Goal: Information Seeking & Learning: Check status

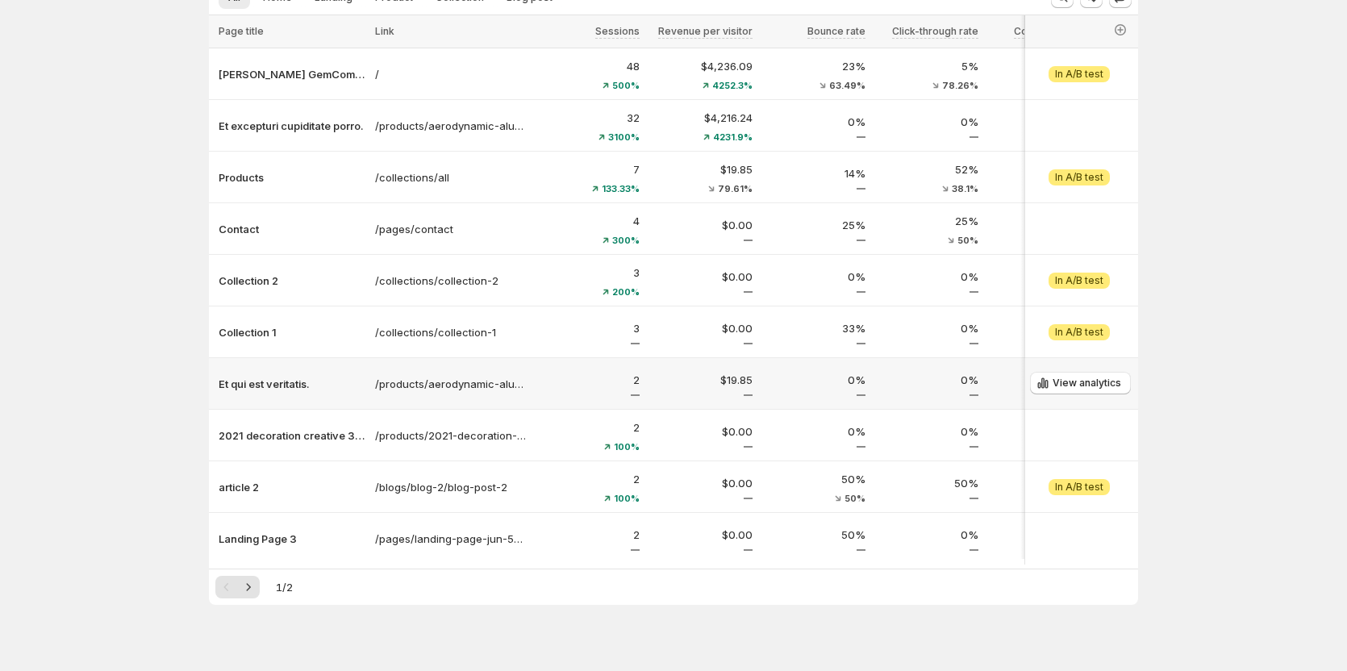
scroll to position [146, 0]
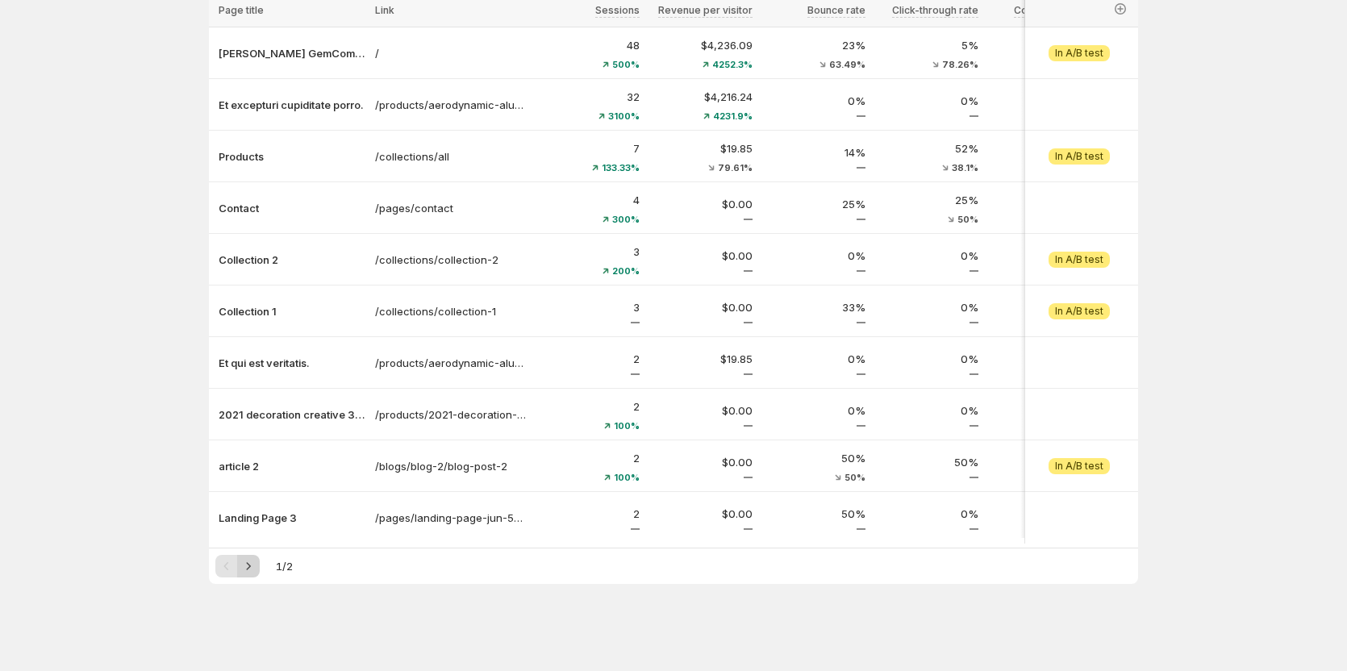
click at [255, 379] on icon "Next" at bounding box center [248, 566] width 16 height 16
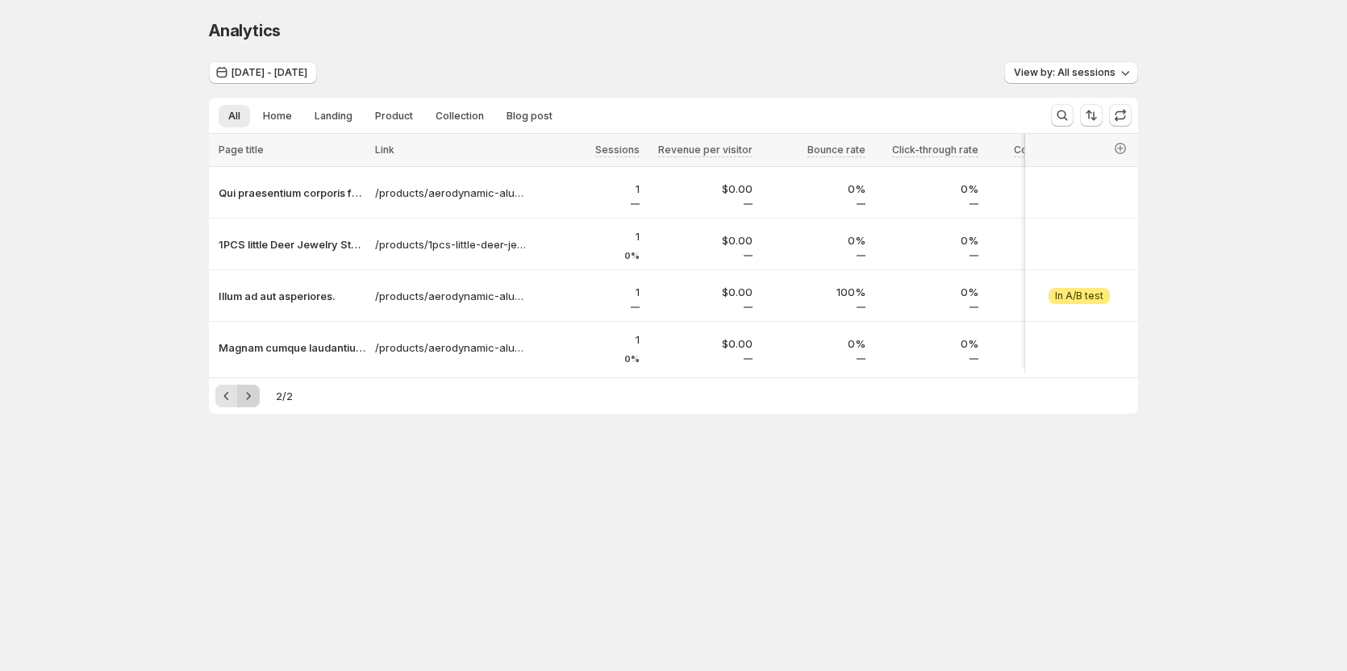
scroll to position [0, 0]
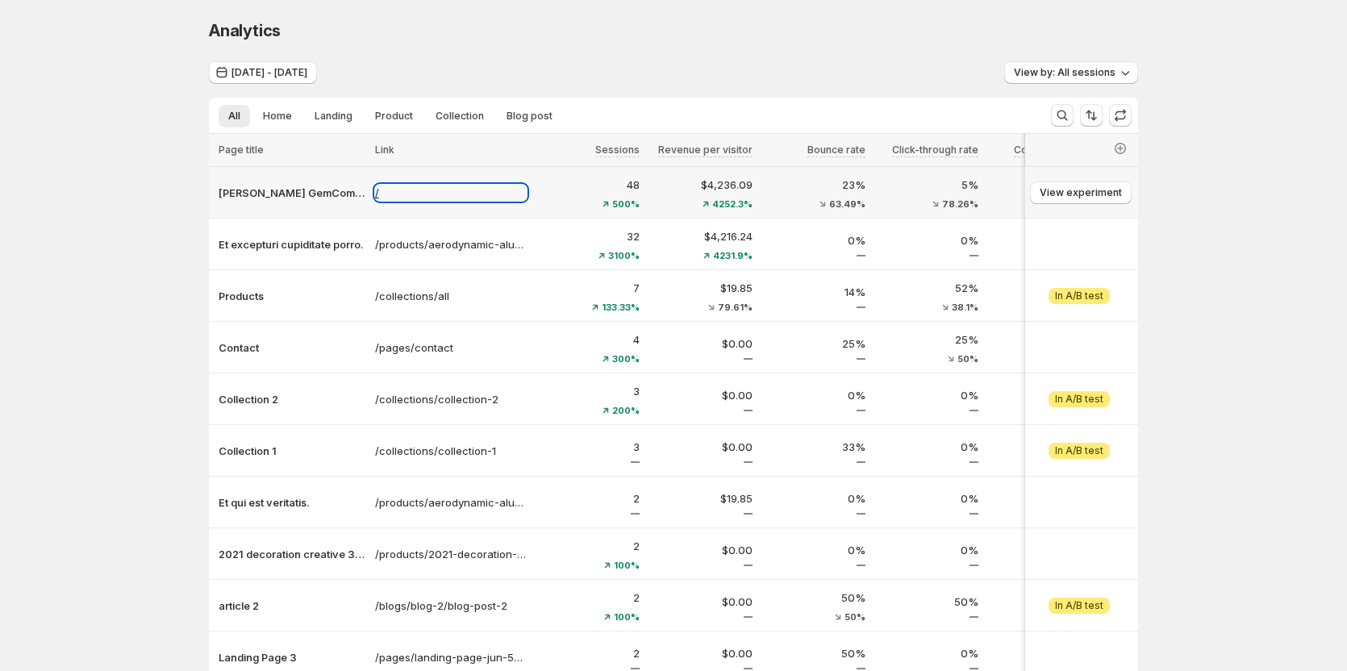
click at [380, 196] on p "/" at bounding box center [451, 193] width 152 height 16
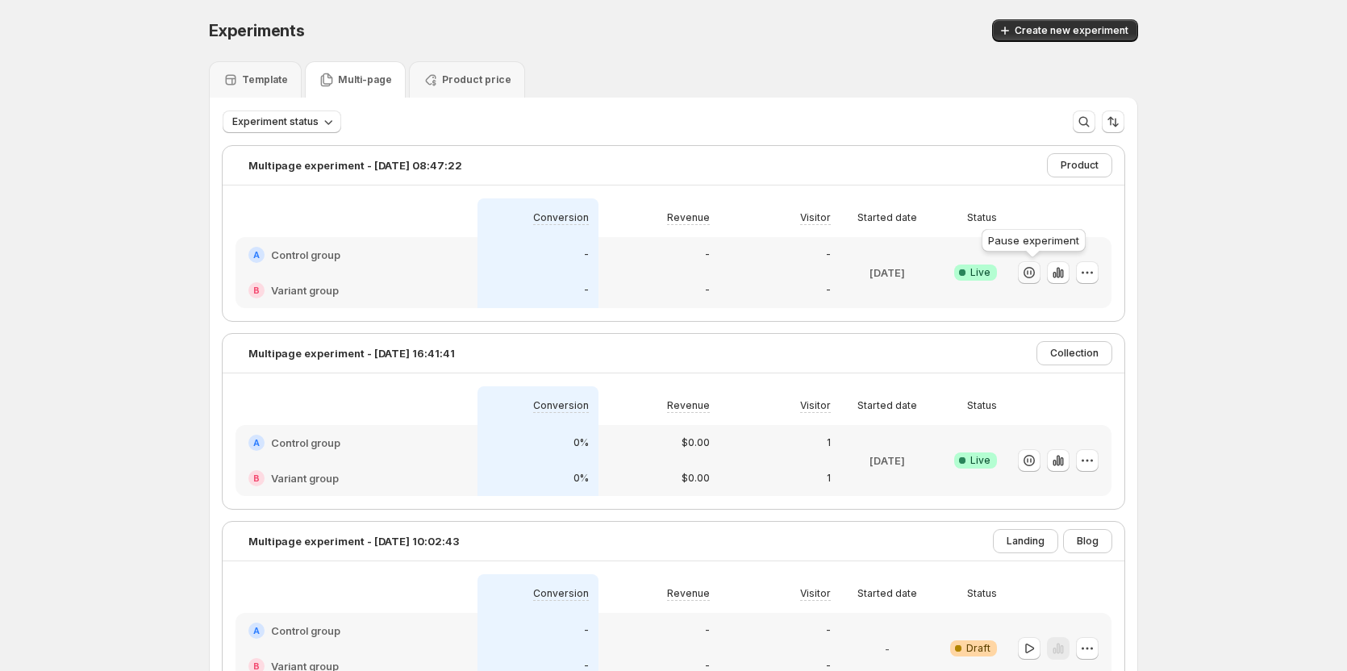
click at [1025, 274] on icon "button" at bounding box center [1029, 273] width 16 height 16
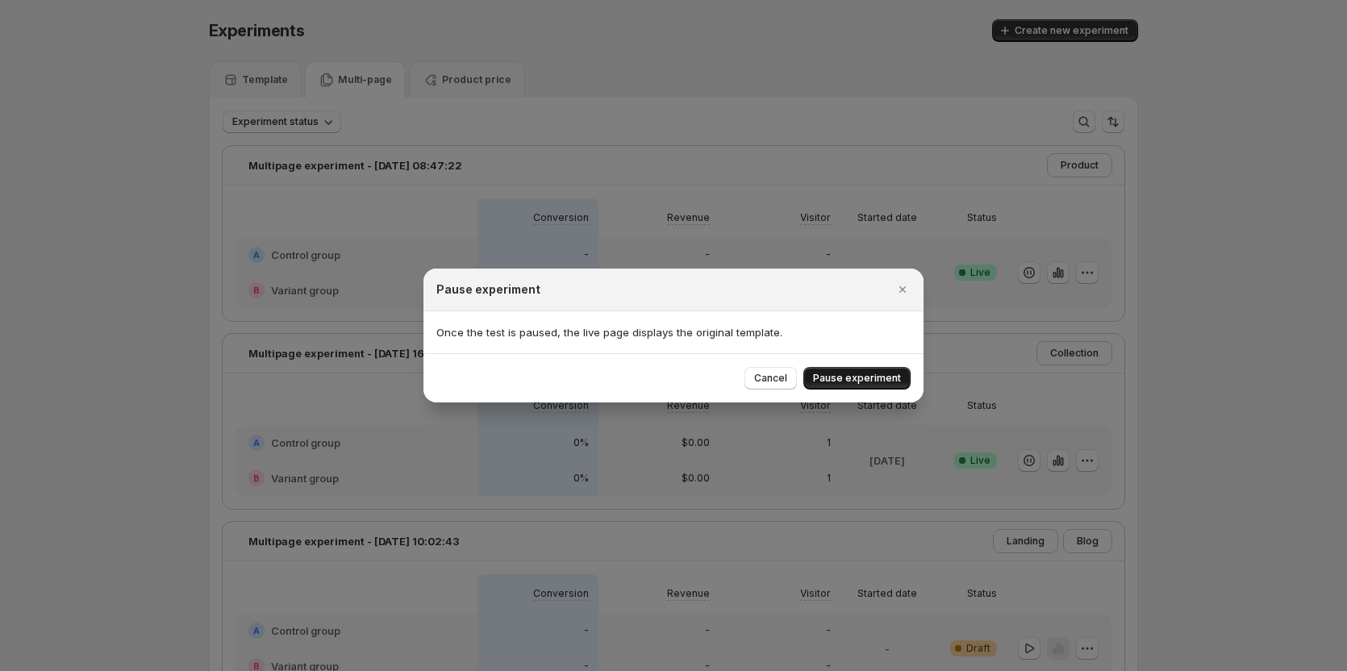
click at [872, 385] on button "Pause experiment" at bounding box center [856, 378] width 107 height 23
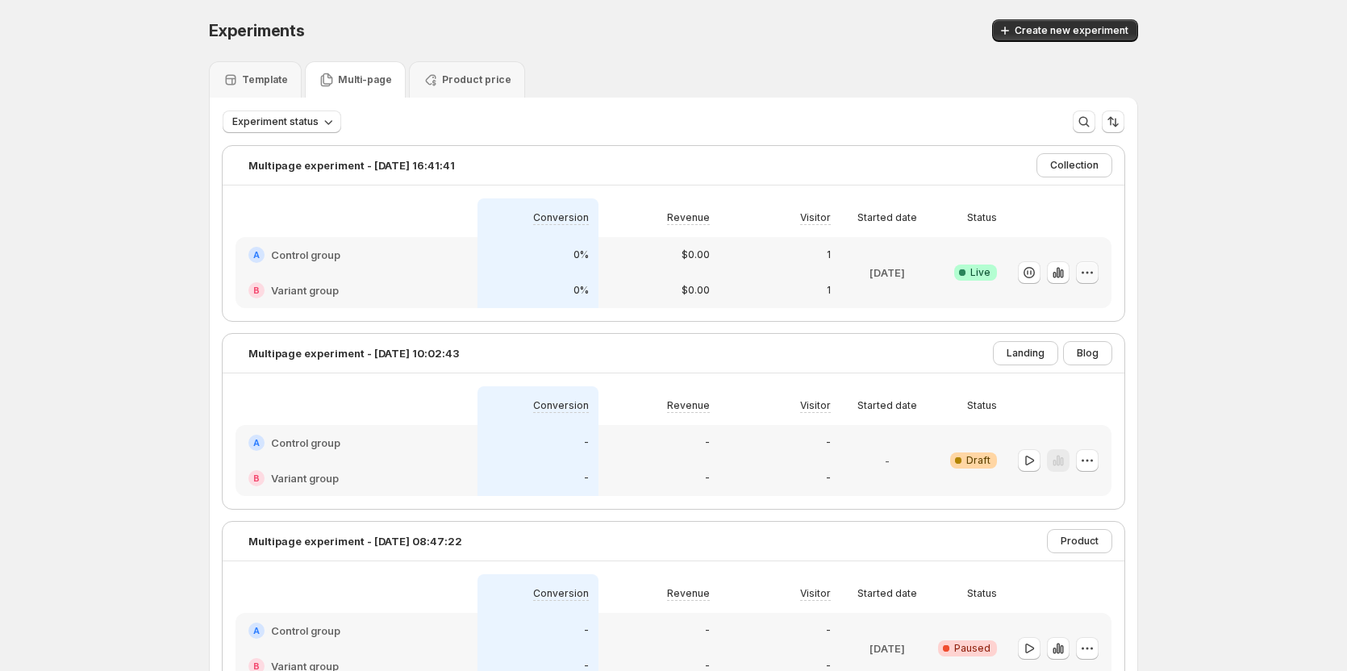
click at [1089, 273] on icon "button" at bounding box center [1087, 272] width 2 height 2
click at [1036, 272] on icon "button" at bounding box center [1029, 273] width 16 height 16
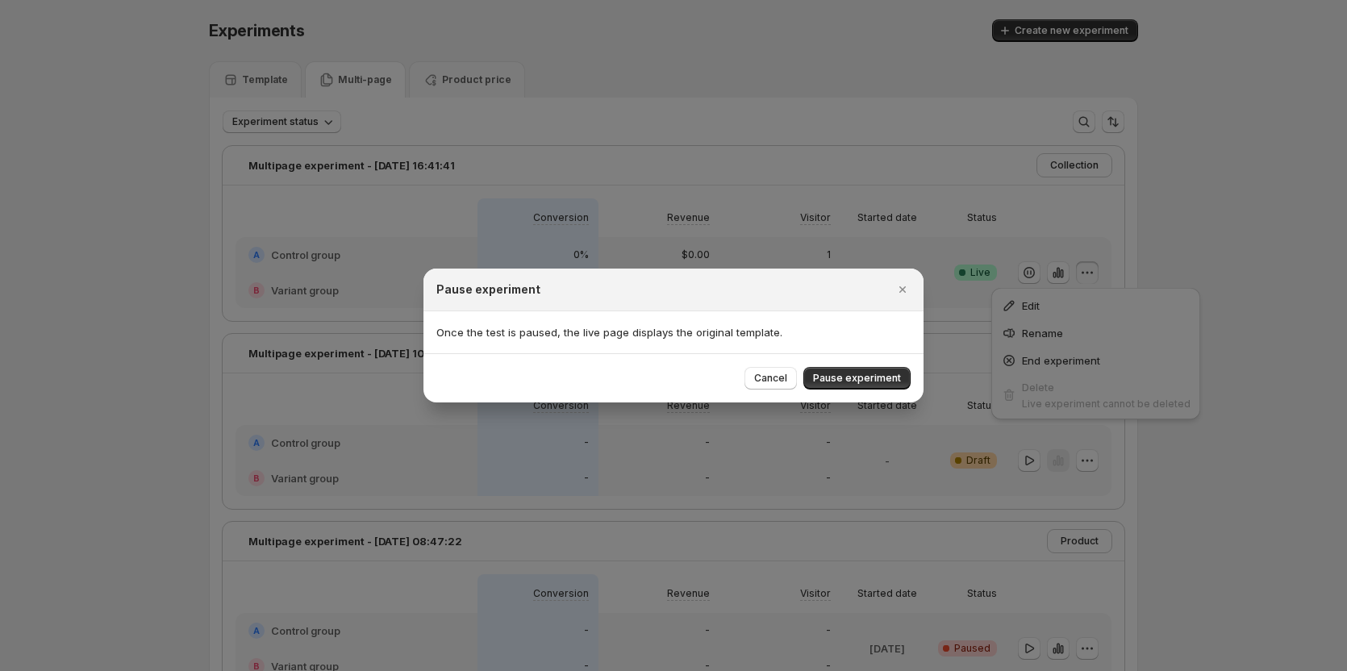
drag, startPoint x: 876, startPoint y: 373, endPoint x: 878, endPoint y: 364, distance: 10.0
click at [874, 373] on span "Pause experiment" at bounding box center [857, 378] width 88 height 13
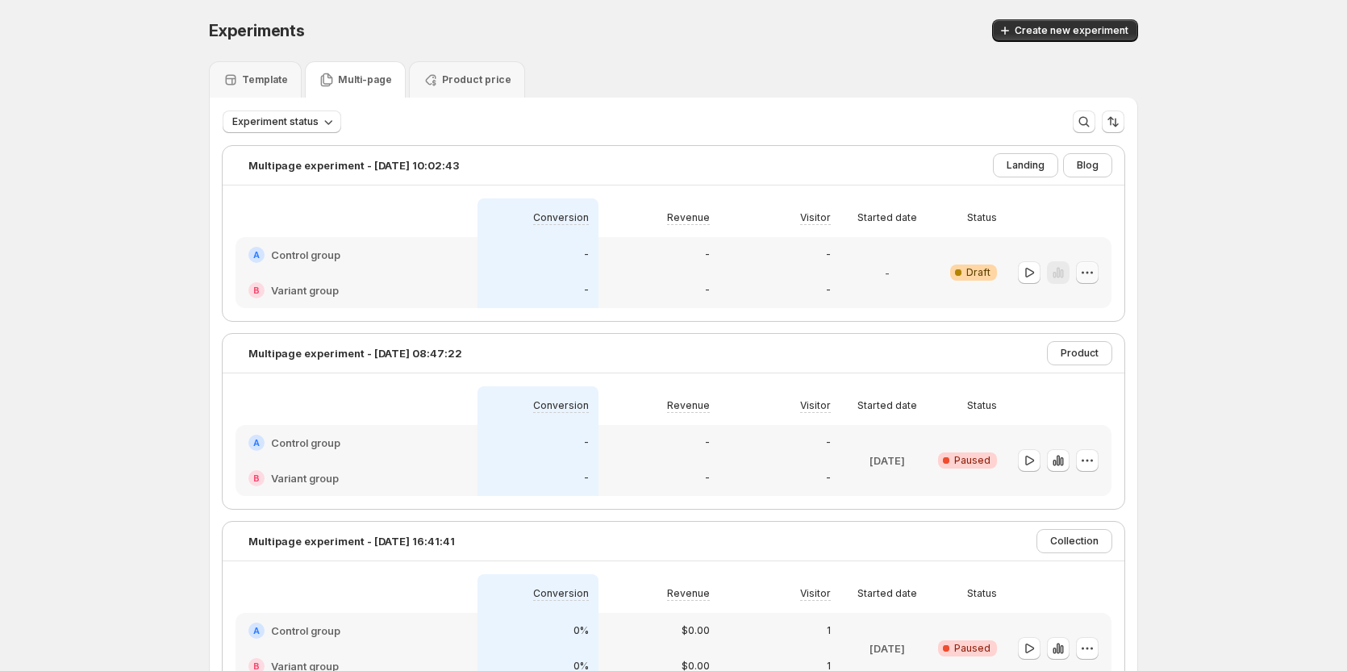
click at [1095, 271] on icon "button" at bounding box center [1087, 273] width 16 height 16
click at [1069, 398] on button "Delete" at bounding box center [1091, 388] width 109 height 26
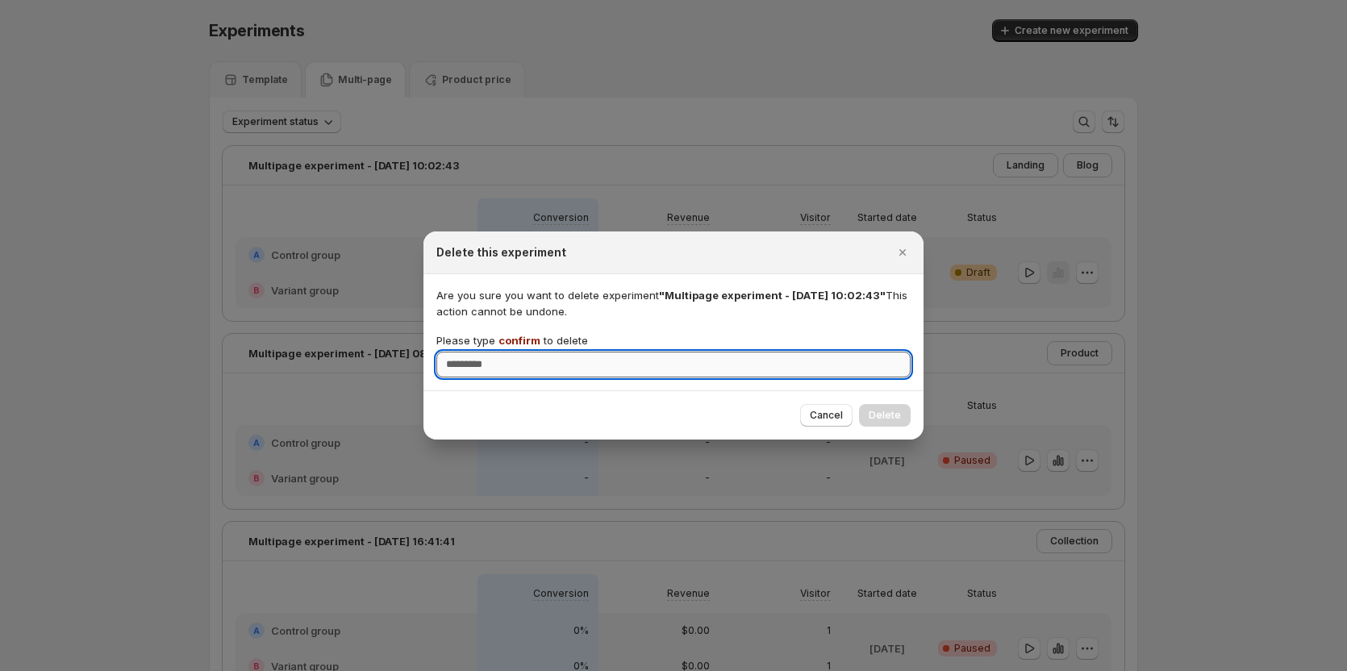
click at [831, 373] on input "Please type confirm to delete" at bounding box center [673, 365] width 474 height 26
click at [809, 365] on input "*******" at bounding box center [673, 365] width 474 height 26
type input "*******"
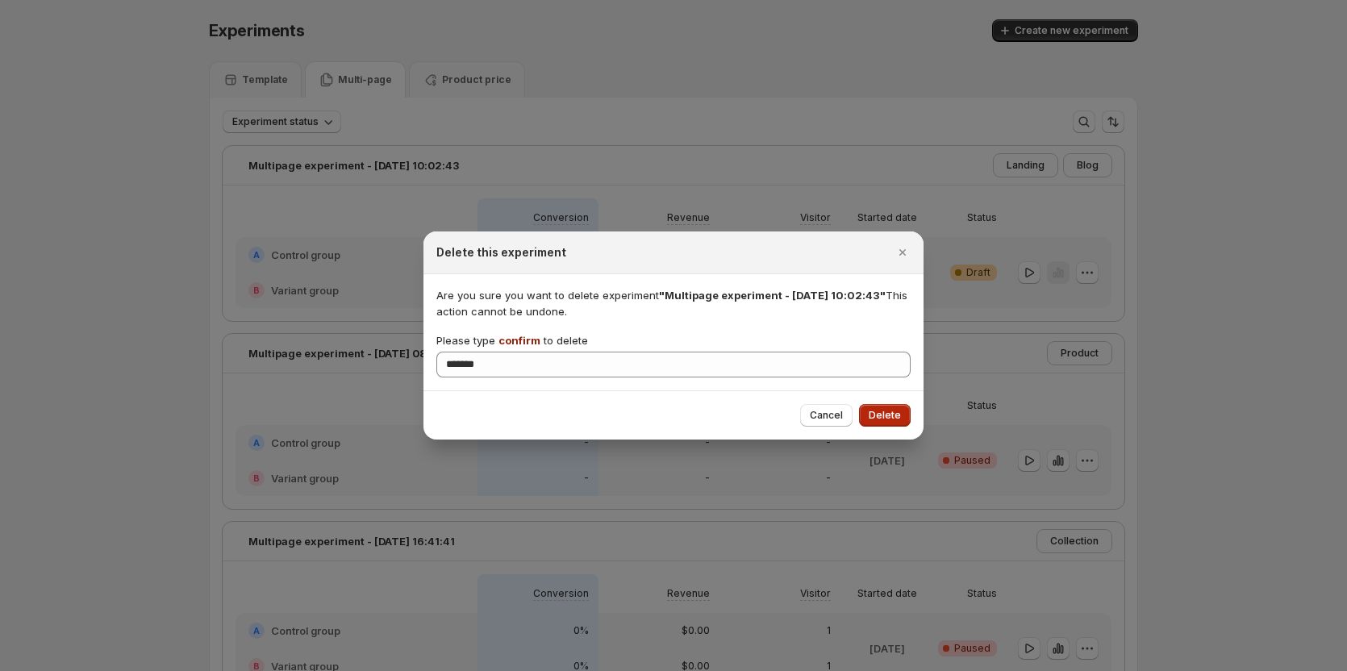
click at [872, 405] on button "Delete" at bounding box center [885, 415] width 52 height 23
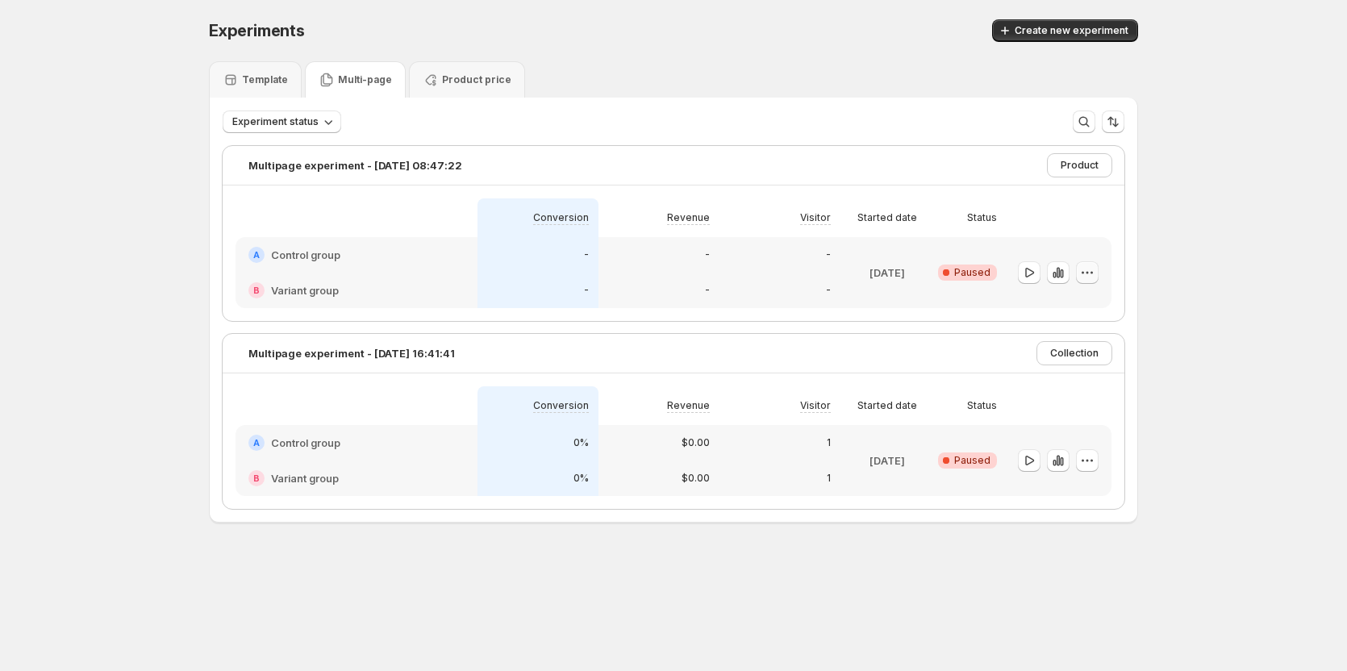
click at [1087, 274] on icon "button" at bounding box center [1087, 273] width 16 height 16
click at [1067, 395] on span "Delete" at bounding box center [1102, 388] width 78 height 16
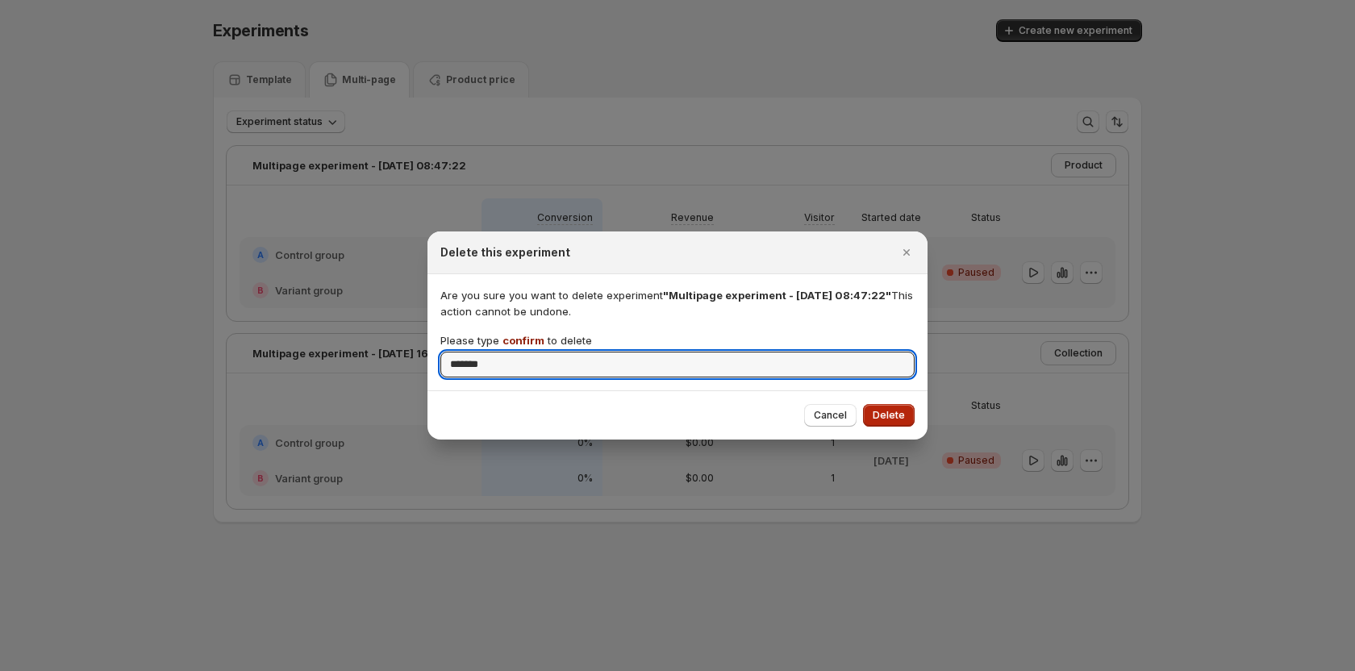
type input "*******"
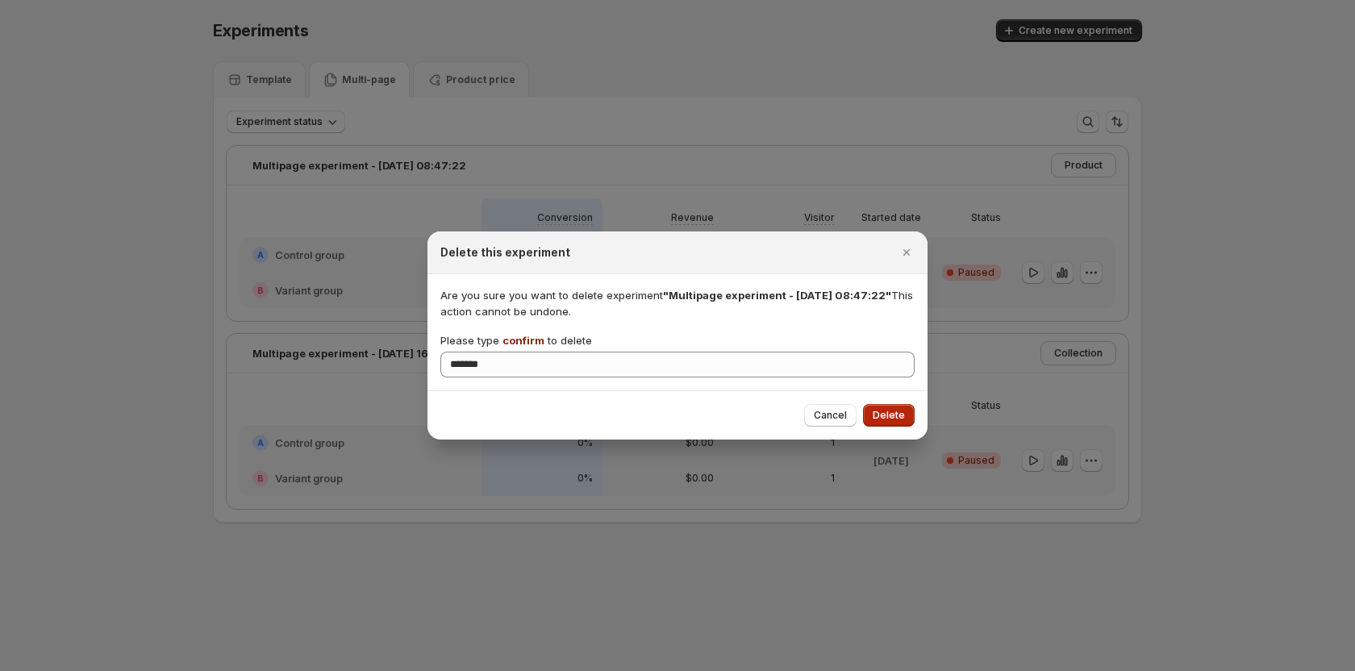
click at [878, 416] on span "Delete" at bounding box center [889, 415] width 32 height 13
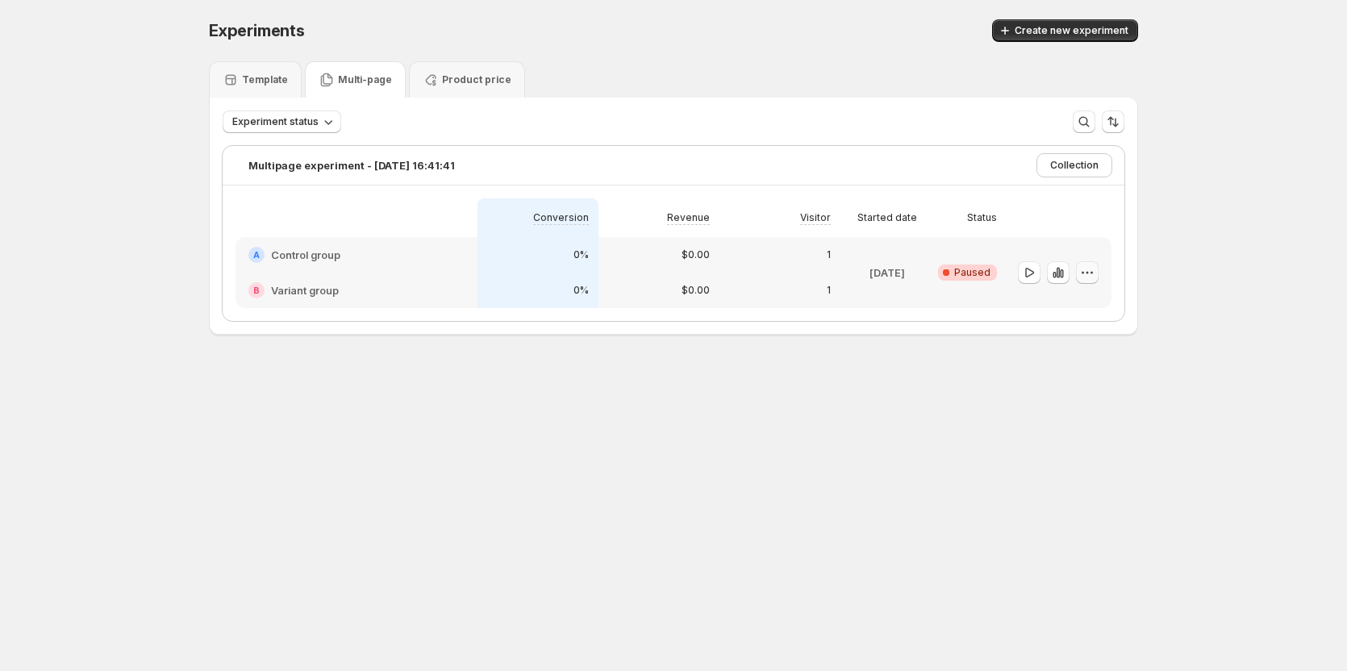
click at [1081, 273] on button "button" at bounding box center [1087, 272] width 23 height 23
click at [1058, 390] on div "Delete" at bounding box center [1091, 388] width 99 height 16
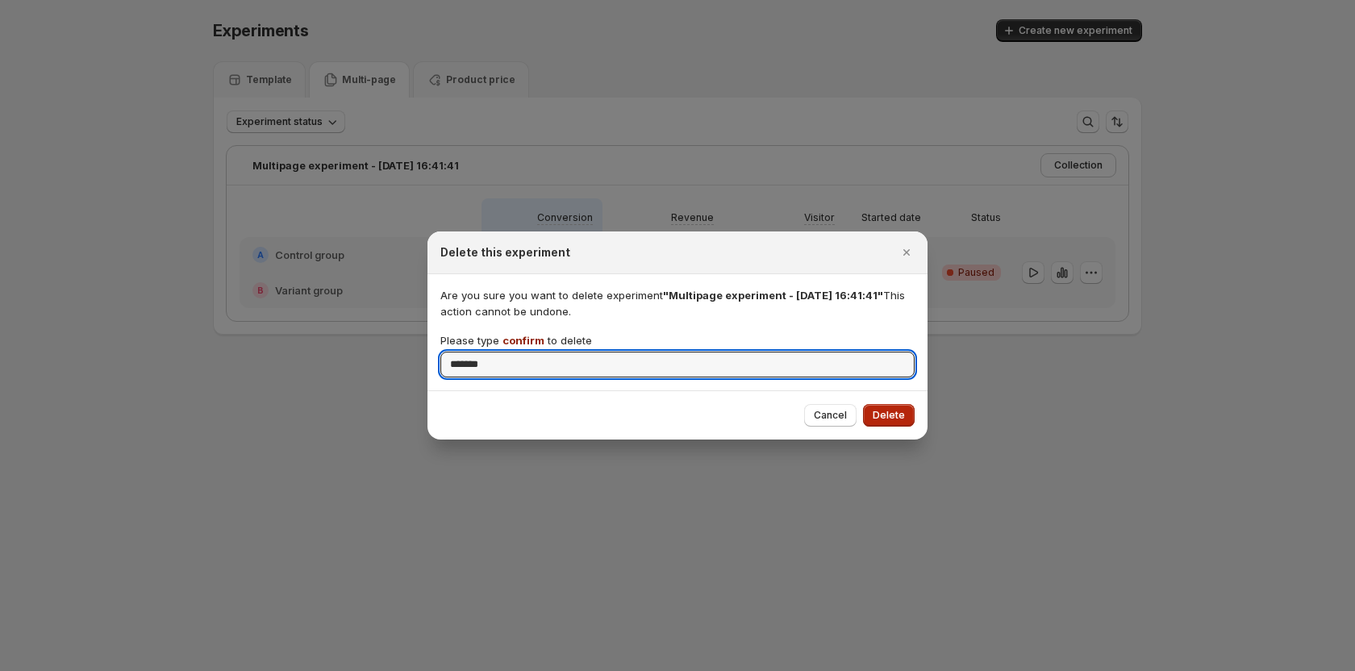
type input "*******"
click at [876, 411] on span "Delete" at bounding box center [889, 415] width 32 height 13
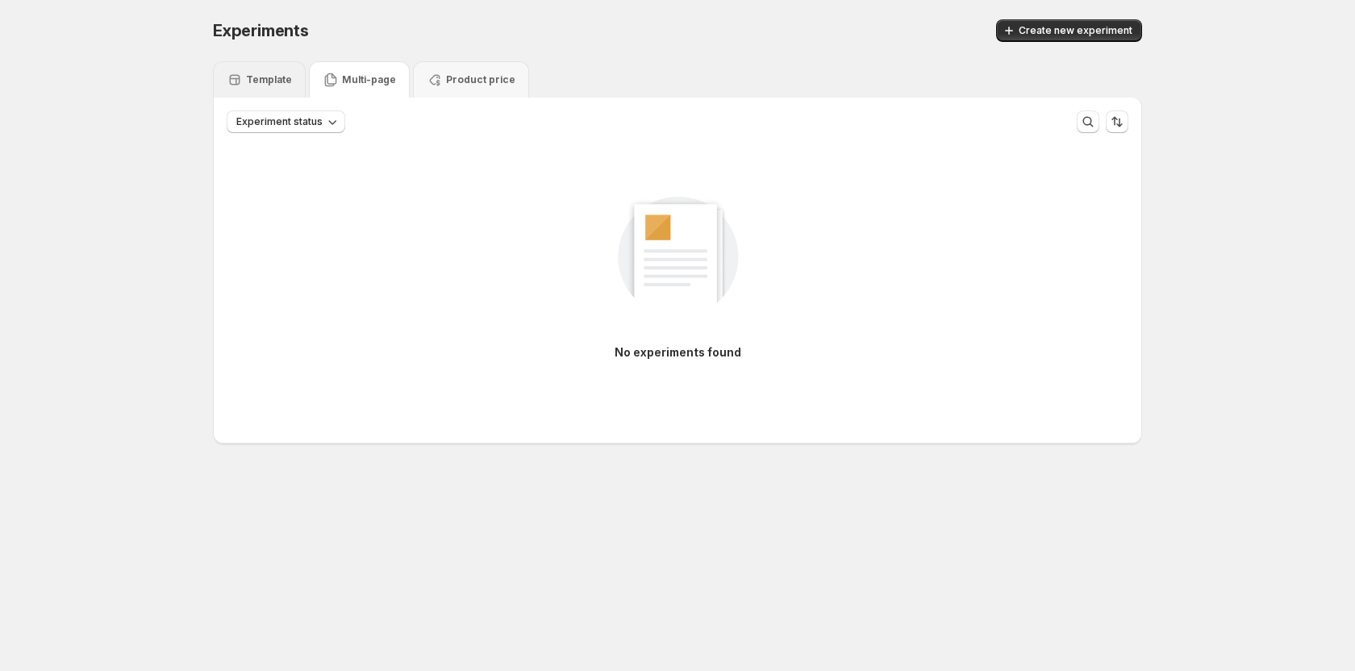
click at [269, 83] on p "Template" at bounding box center [269, 79] width 46 height 13
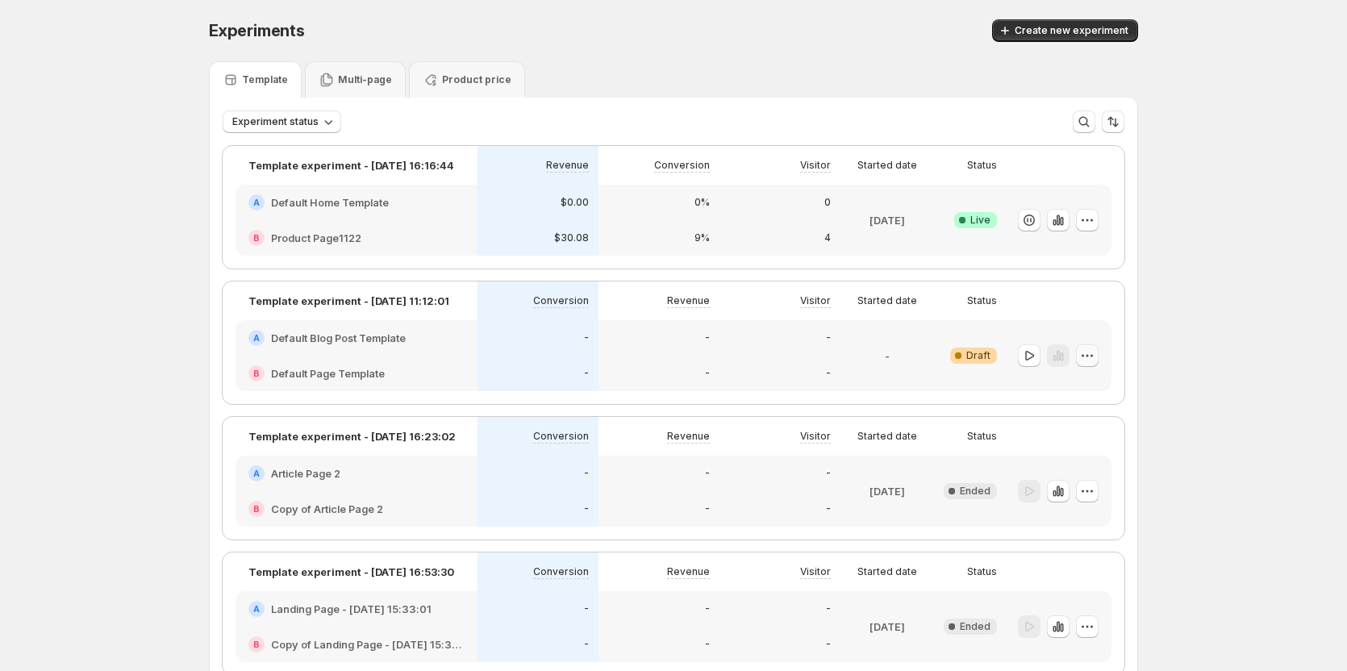
click at [1089, 356] on icon "button" at bounding box center [1087, 355] width 2 height 2
click at [1027, 493] on icon "button" at bounding box center [1032, 498] width 16 height 16
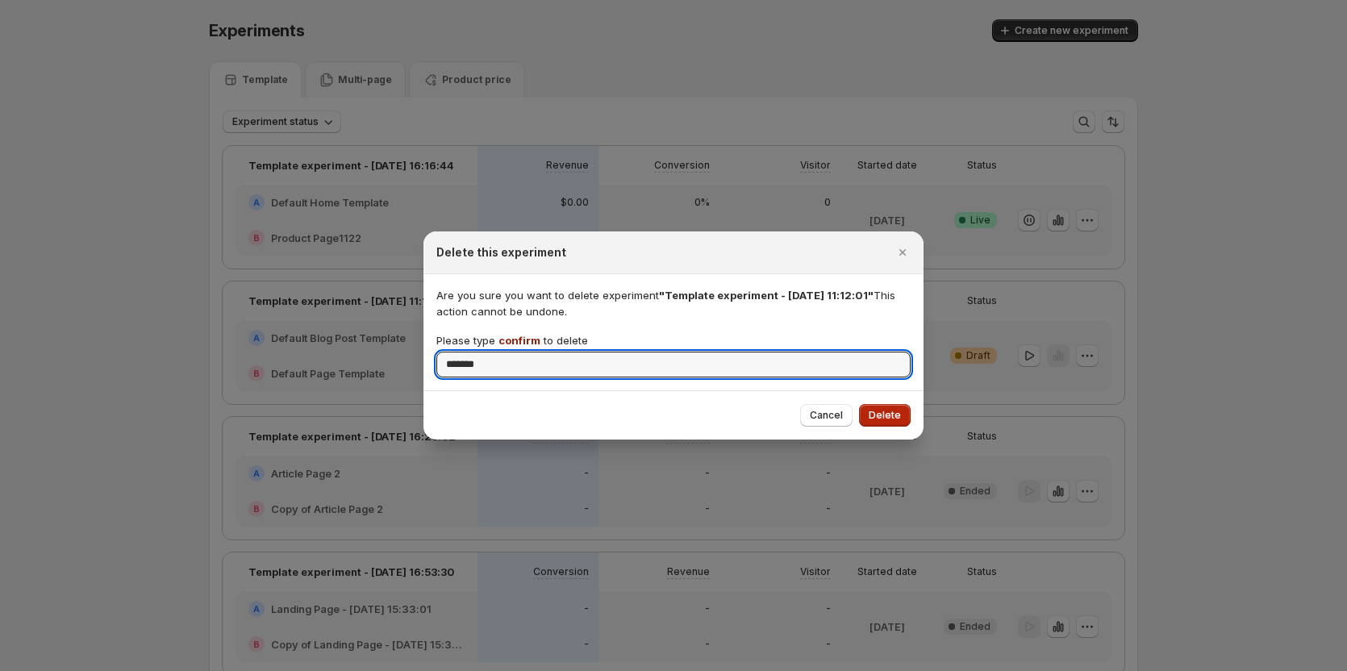
type input "*******"
click at [893, 411] on span "Delete" at bounding box center [885, 415] width 32 height 13
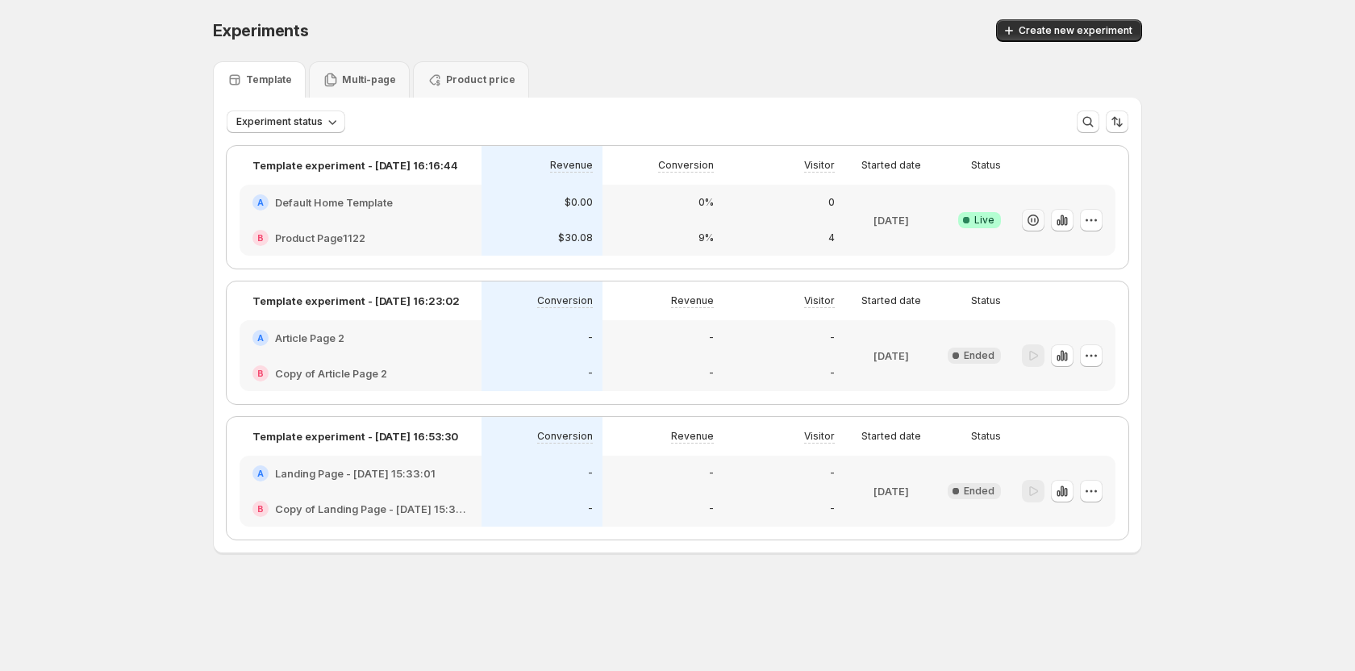
click at [1036, 222] on icon "button" at bounding box center [1033, 220] width 16 height 16
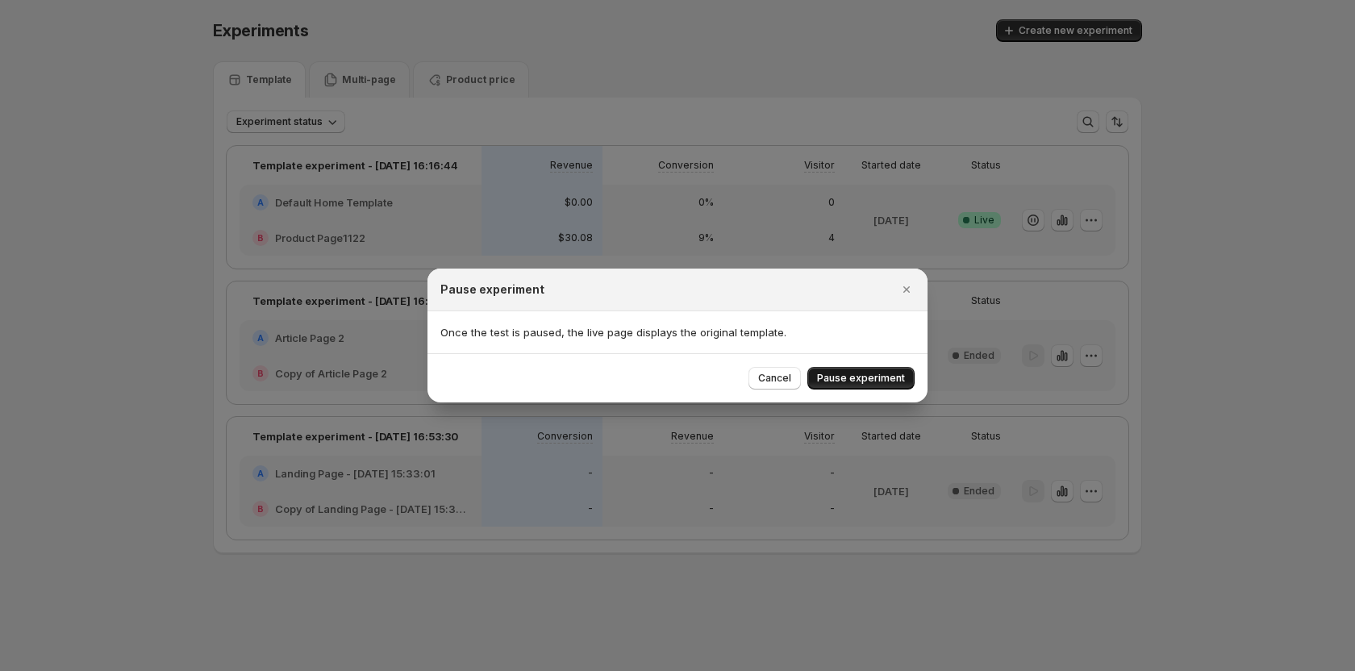
click at [882, 385] on button "Pause experiment" at bounding box center [860, 378] width 107 height 23
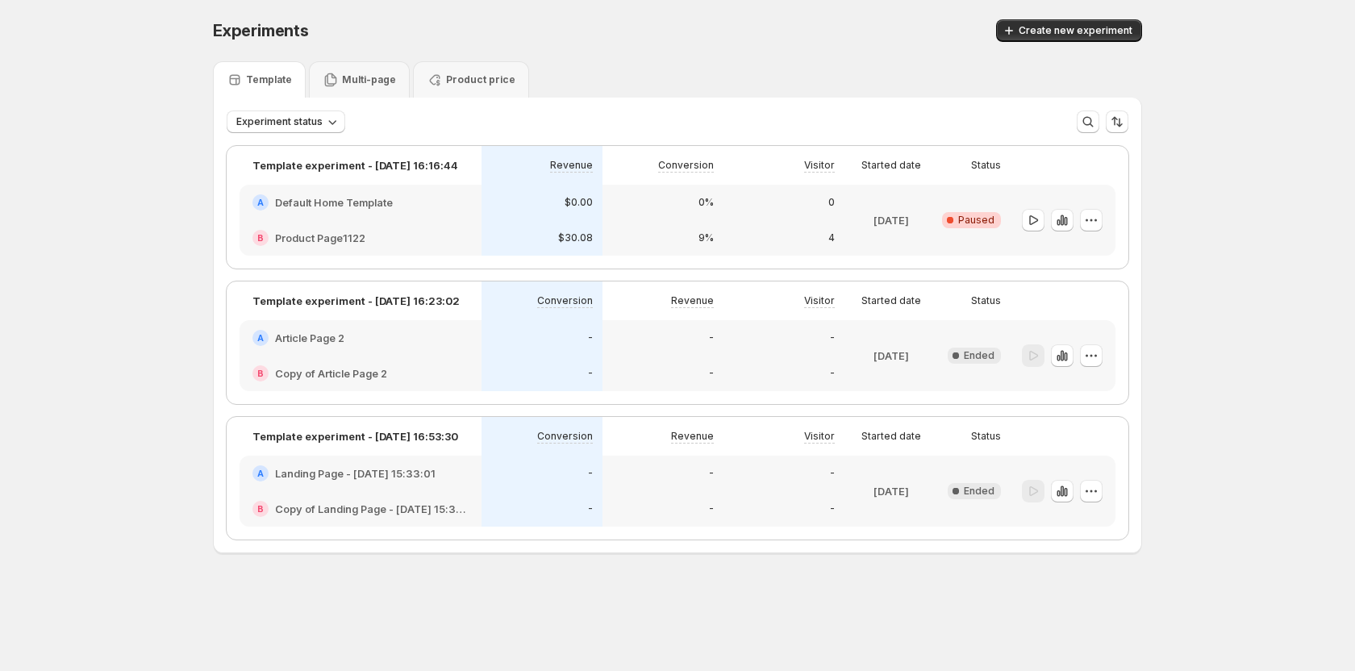
click at [1095, 352] on icon "button" at bounding box center [1091, 356] width 16 height 16
click at [1042, 502] on div "Delete" at bounding box center [1093, 498] width 138 height 16
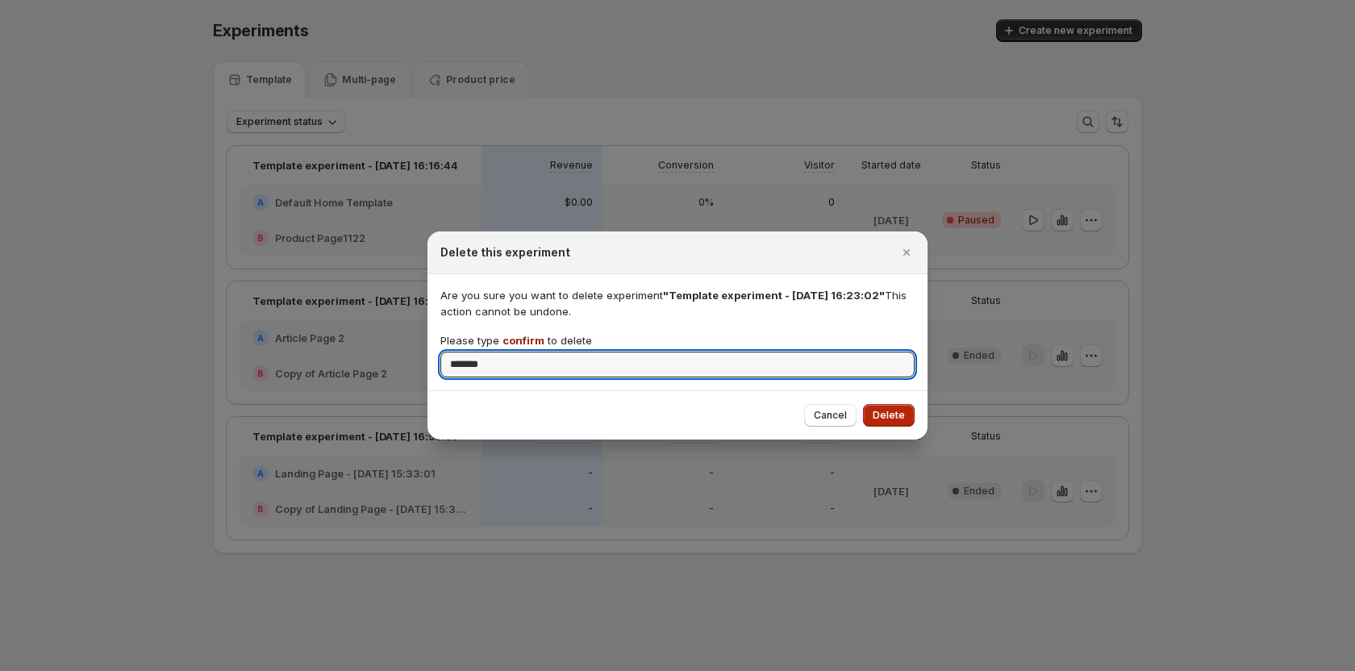
type input "*******"
click at [885, 406] on button "Delete" at bounding box center [889, 415] width 52 height 23
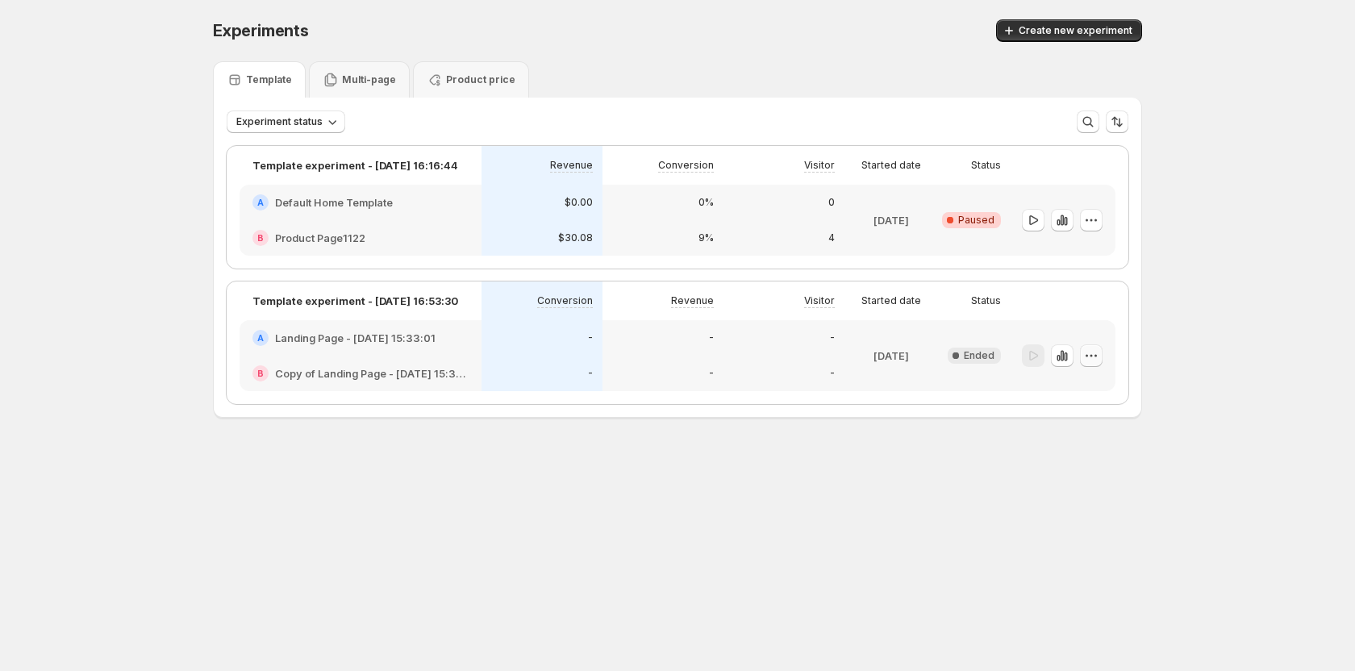
drag, startPoint x: 1086, startPoint y: 354, endPoint x: 1087, endPoint y: 362, distance: 8.1
click at [1087, 358] on icon "button" at bounding box center [1091, 356] width 16 height 16
click at [1051, 489] on button "Delete" at bounding box center [1093, 498] width 148 height 26
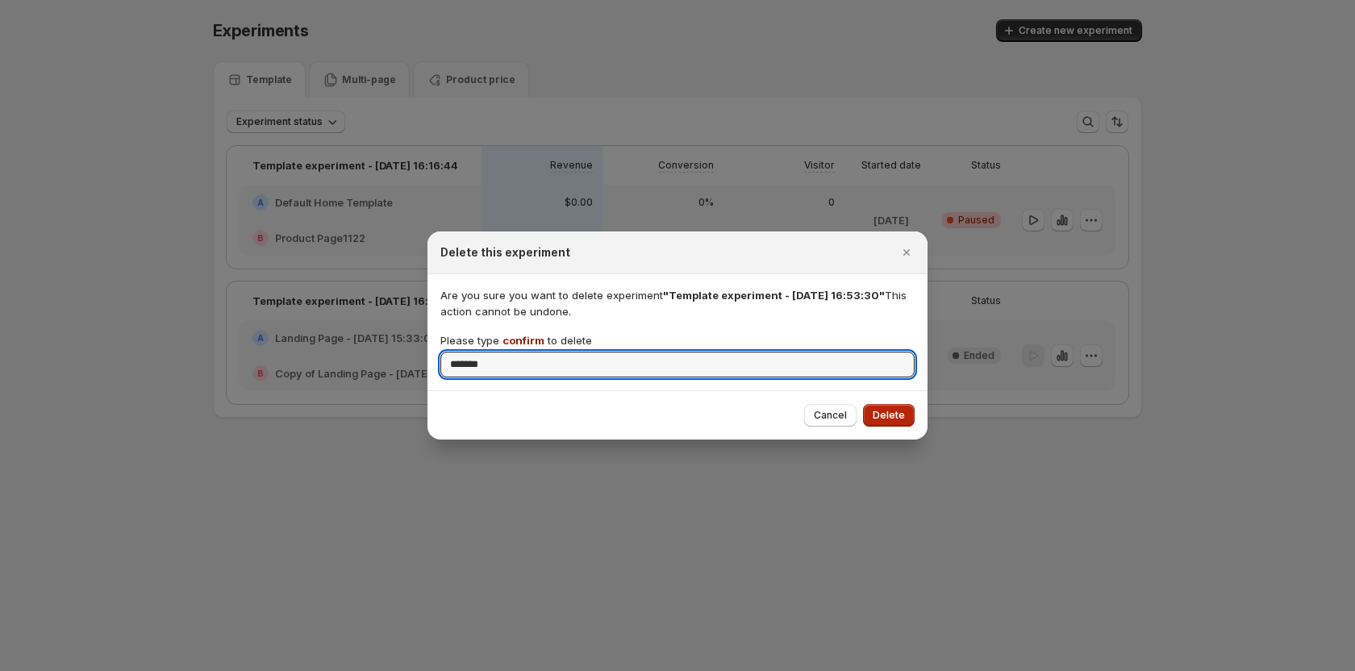
type input "*******"
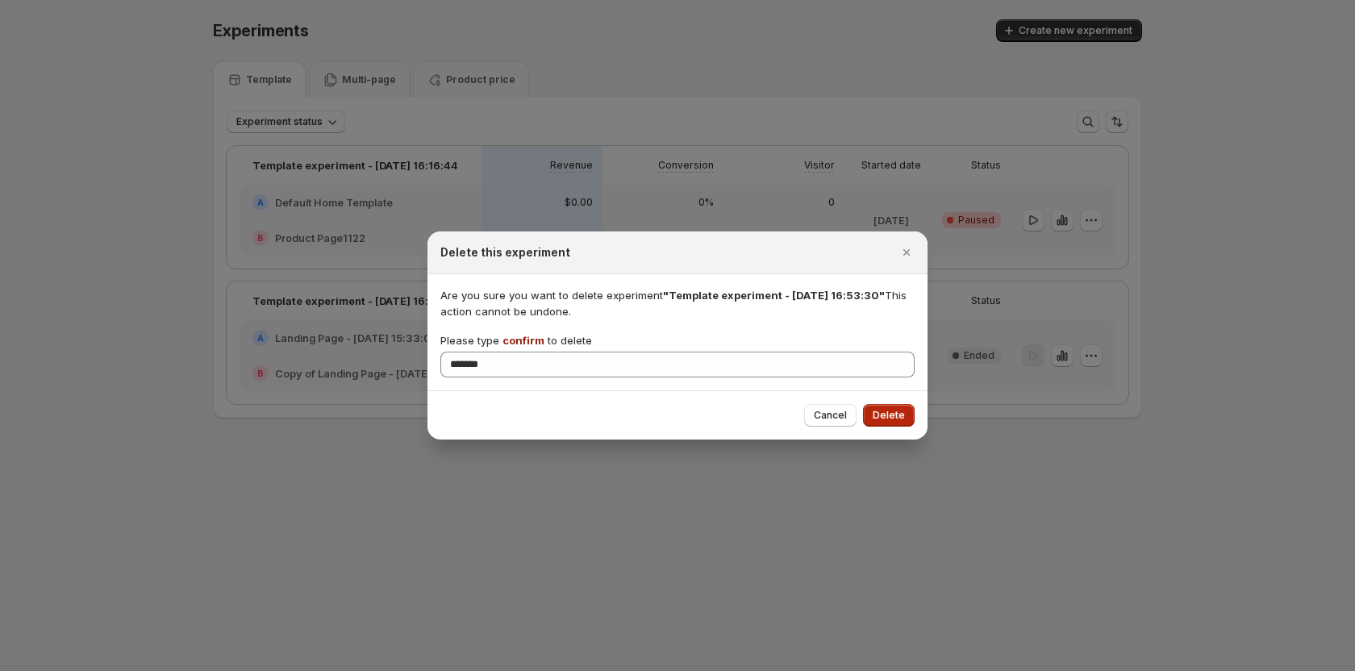
click at [903, 407] on button "Delete" at bounding box center [889, 415] width 52 height 23
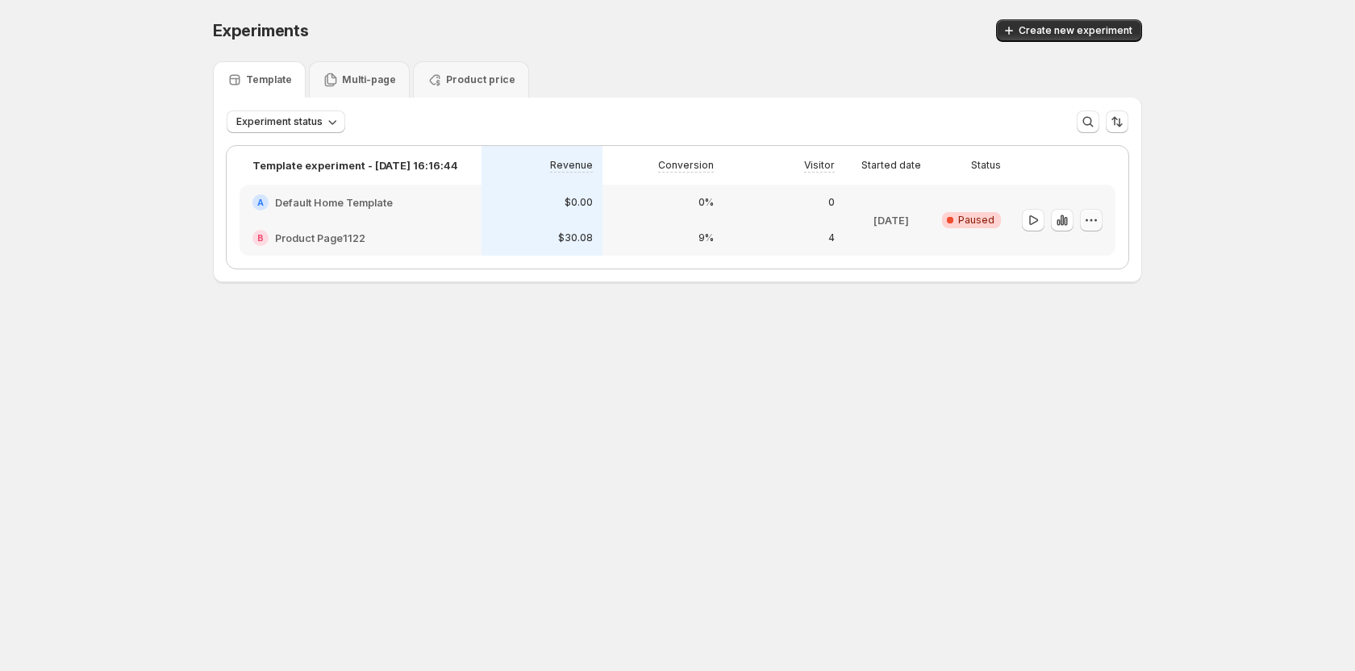
click at [1091, 222] on icon "button" at bounding box center [1091, 220] width 16 height 16
click at [898, 359] on div "Experiments. This page is ready Experiments Create new experiment Template Mult…" at bounding box center [678, 184] width 968 height 369
click at [337, 84] on div "Multi-page" at bounding box center [359, 80] width 73 height 16
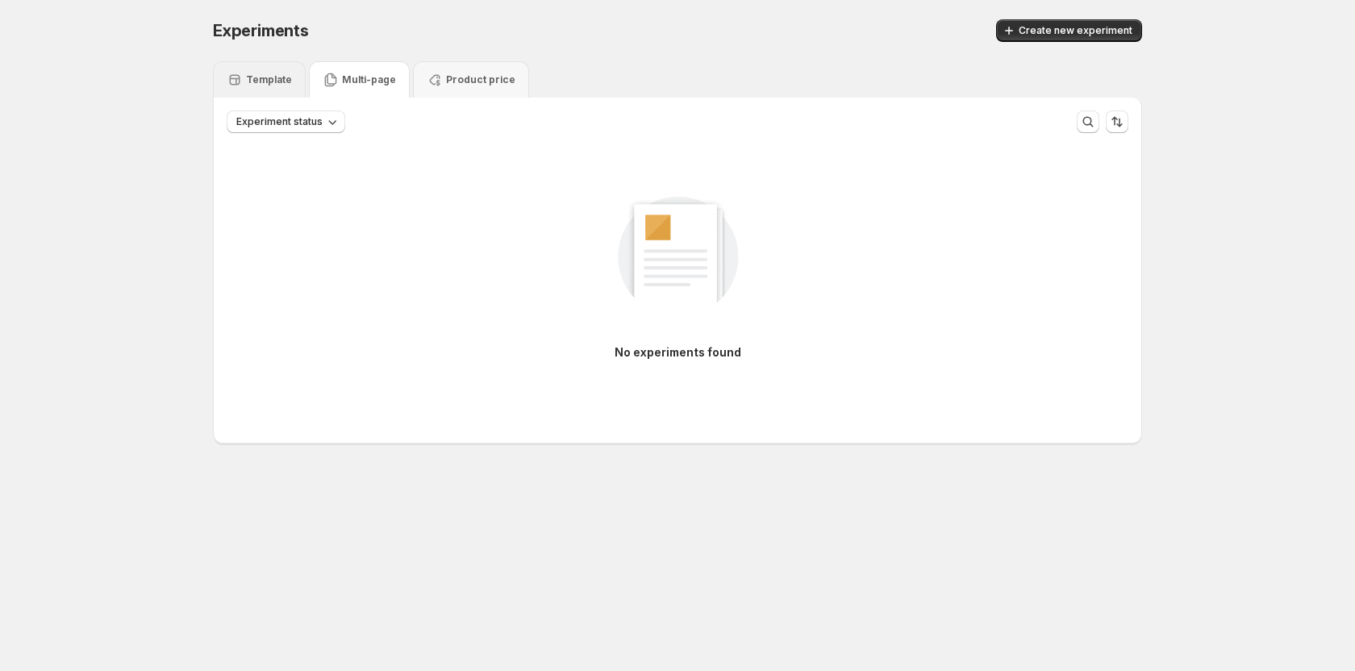
click at [252, 83] on p "Template" at bounding box center [269, 79] width 46 height 13
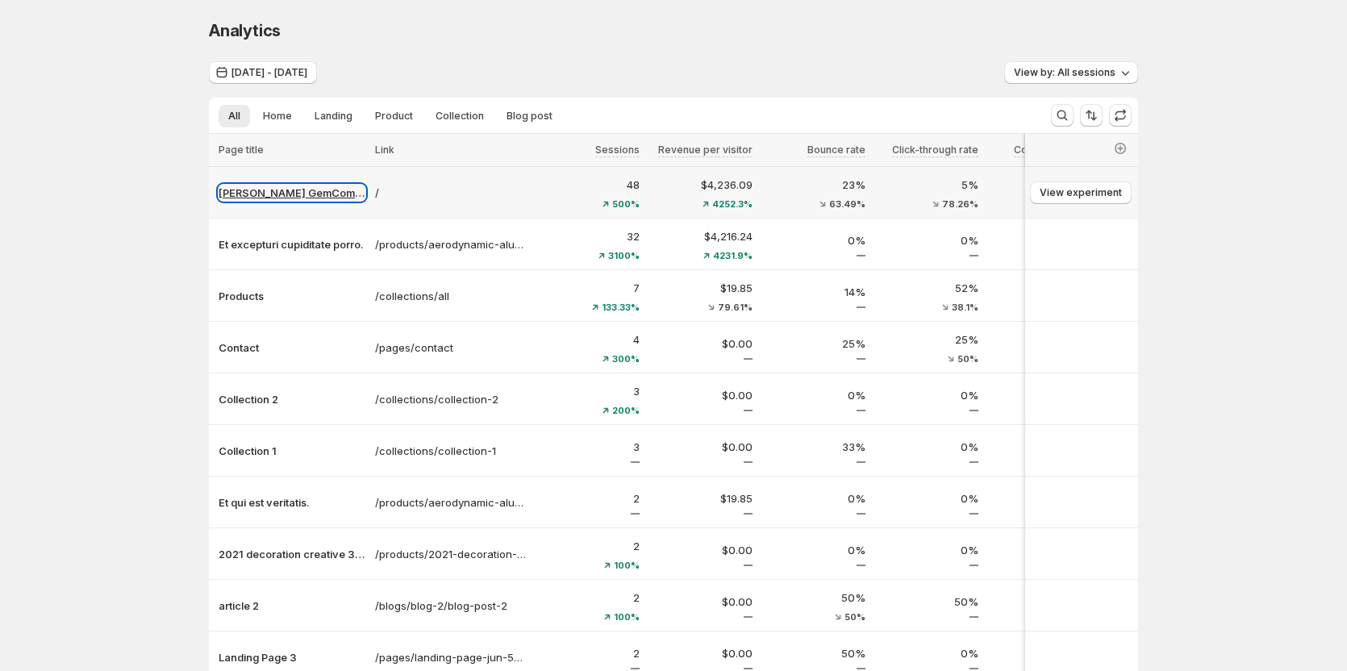
click at [302, 196] on p "[PERSON_NAME] GemCommerce" at bounding box center [292, 193] width 147 height 16
click at [271, 72] on span "[DATE] - [DATE]" at bounding box center [269, 72] width 76 height 13
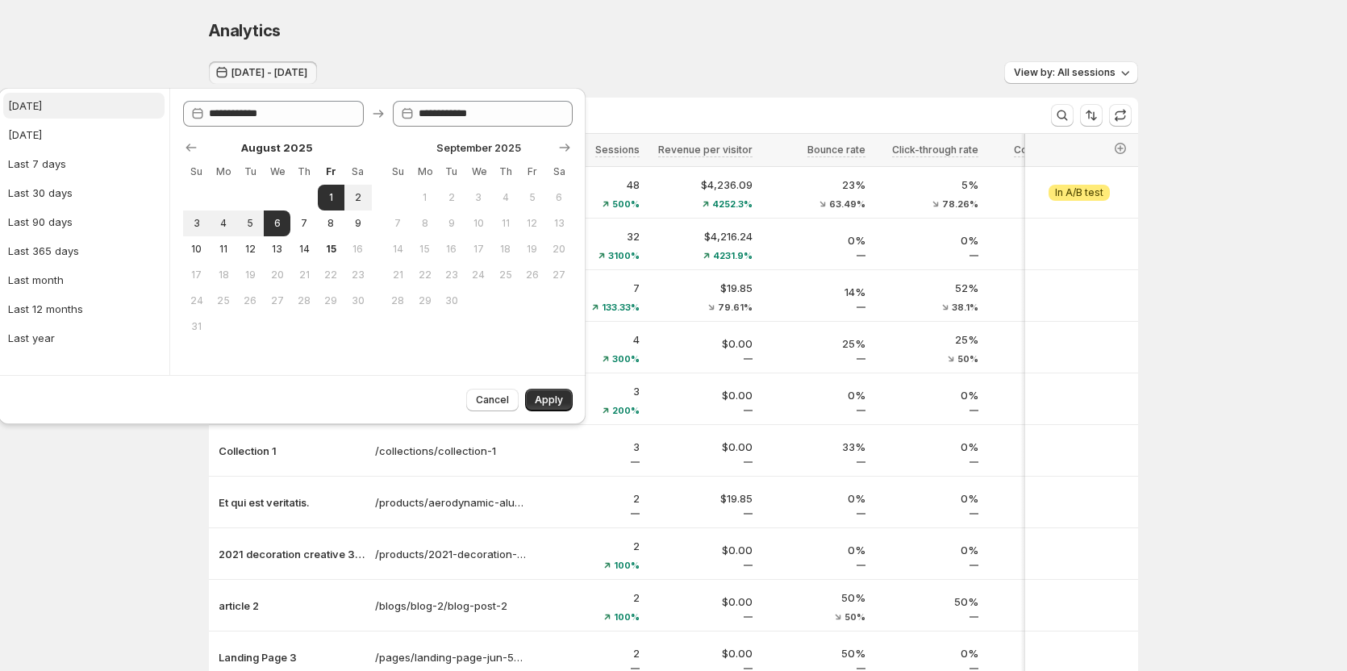
click at [57, 107] on button "Today" at bounding box center [83, 106] width 161 height 26
type input "**********"
click at [546, 393] on button "Apply" at bounding box center [549, 400] width 48 height 23
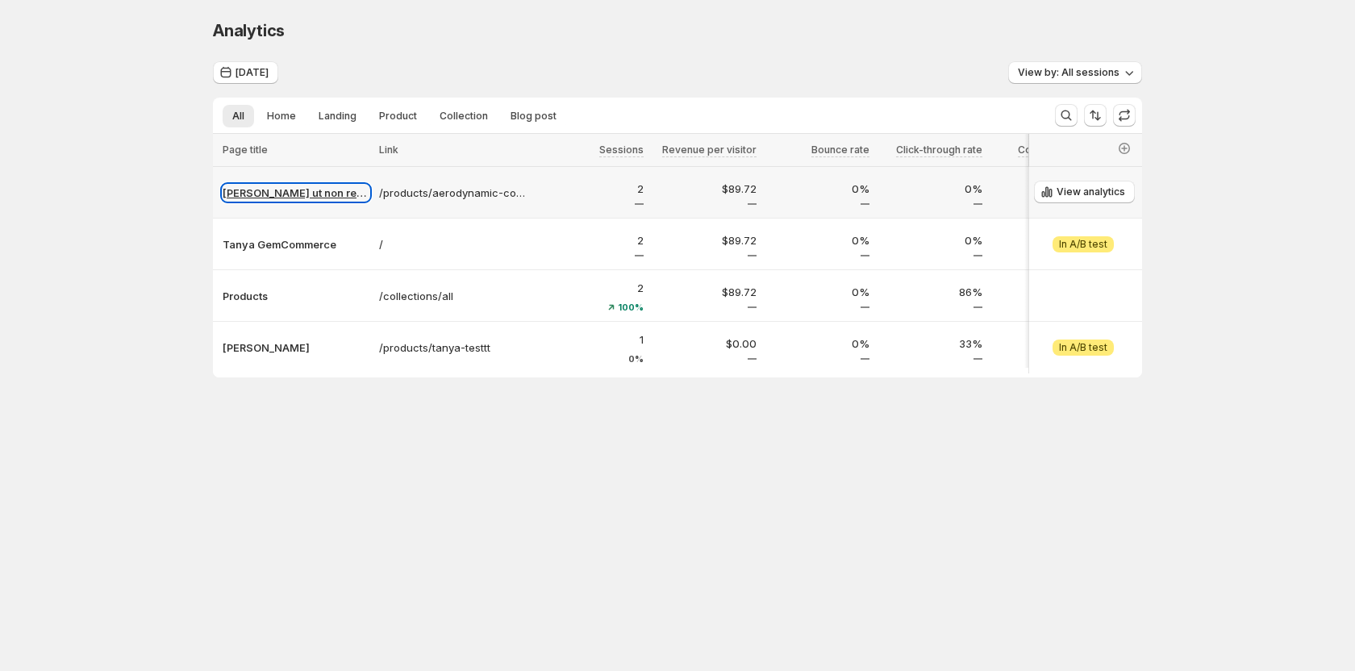
click at [302, 196] on p "Ullam ut non reprehenderit." at bounding box center [296, 193] width 147 height 16
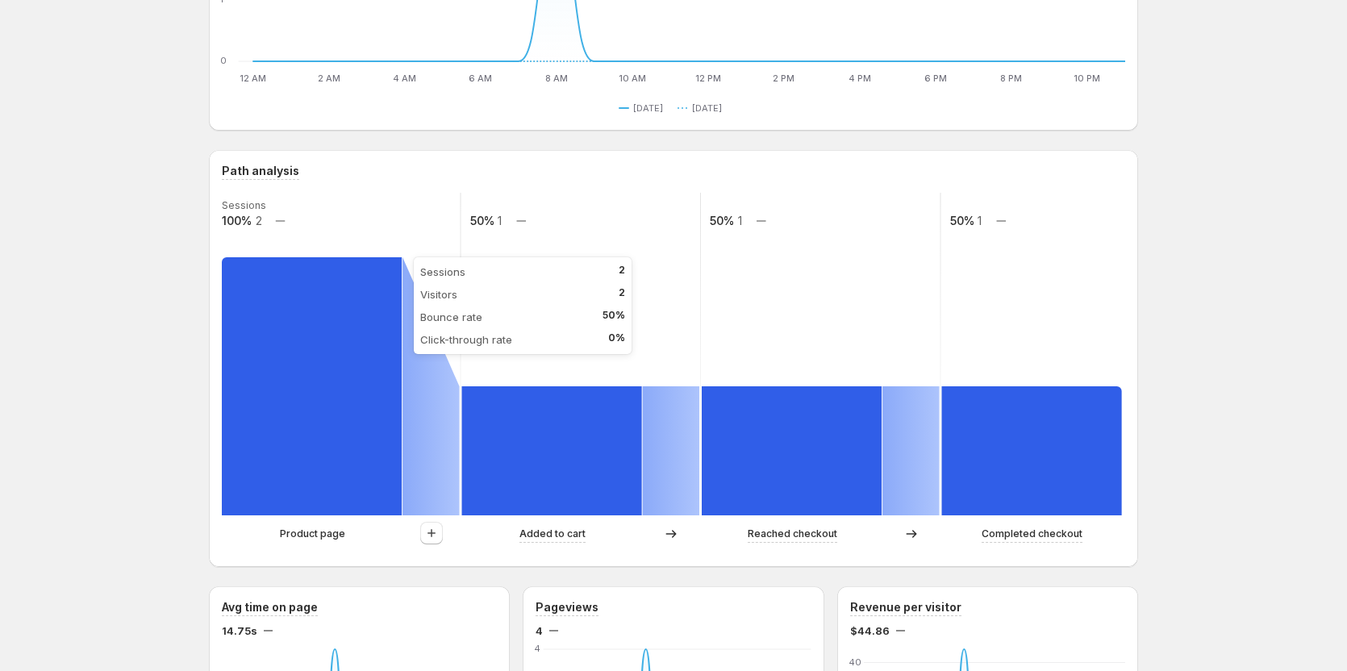
scroll to position [323, 0]
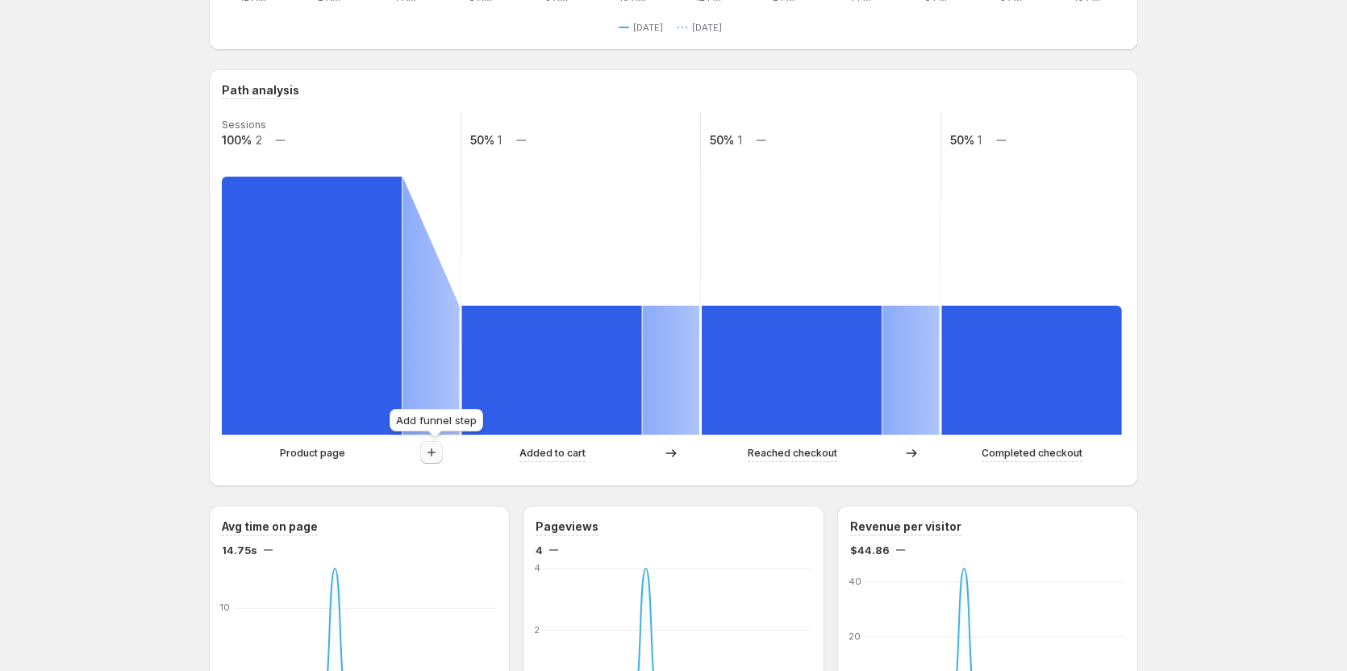
click at [434, 454] on icon "button" at bounding box center [431, 452] width 16 height 16
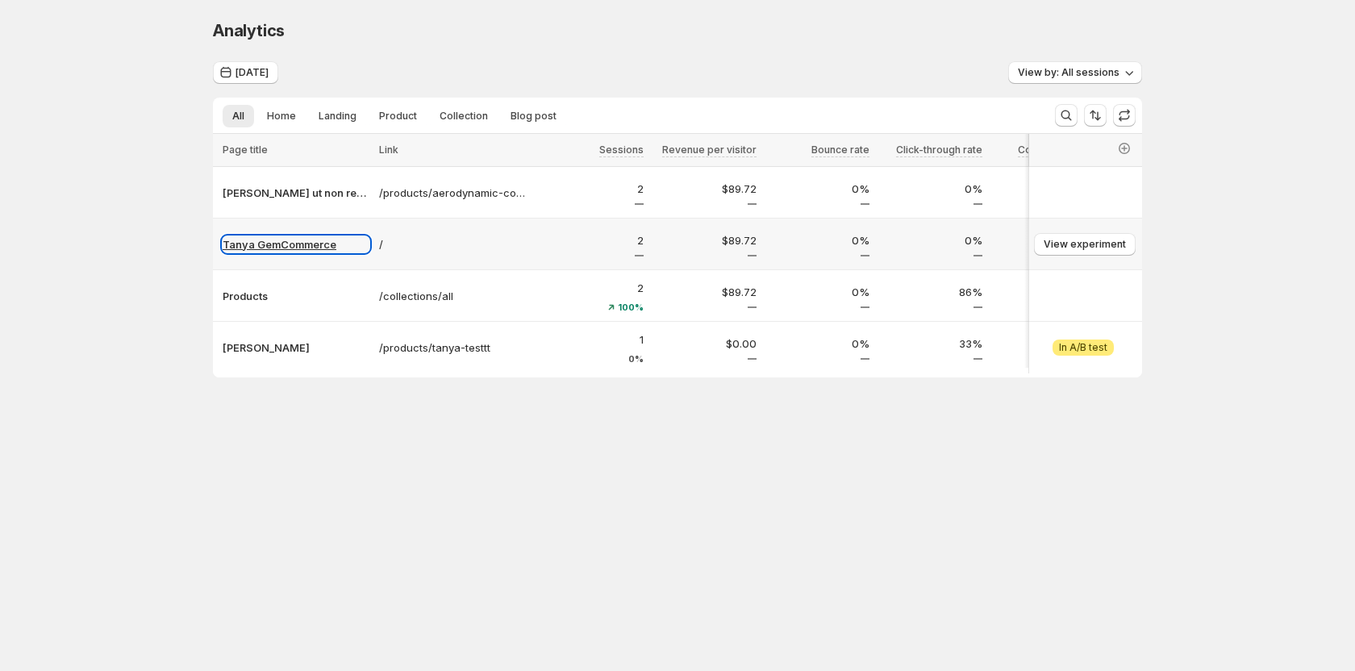
click at [258, 251] on p "[PERSON_NAME] GemCommerce" at bounding box center [296, 244] width 147 height 16
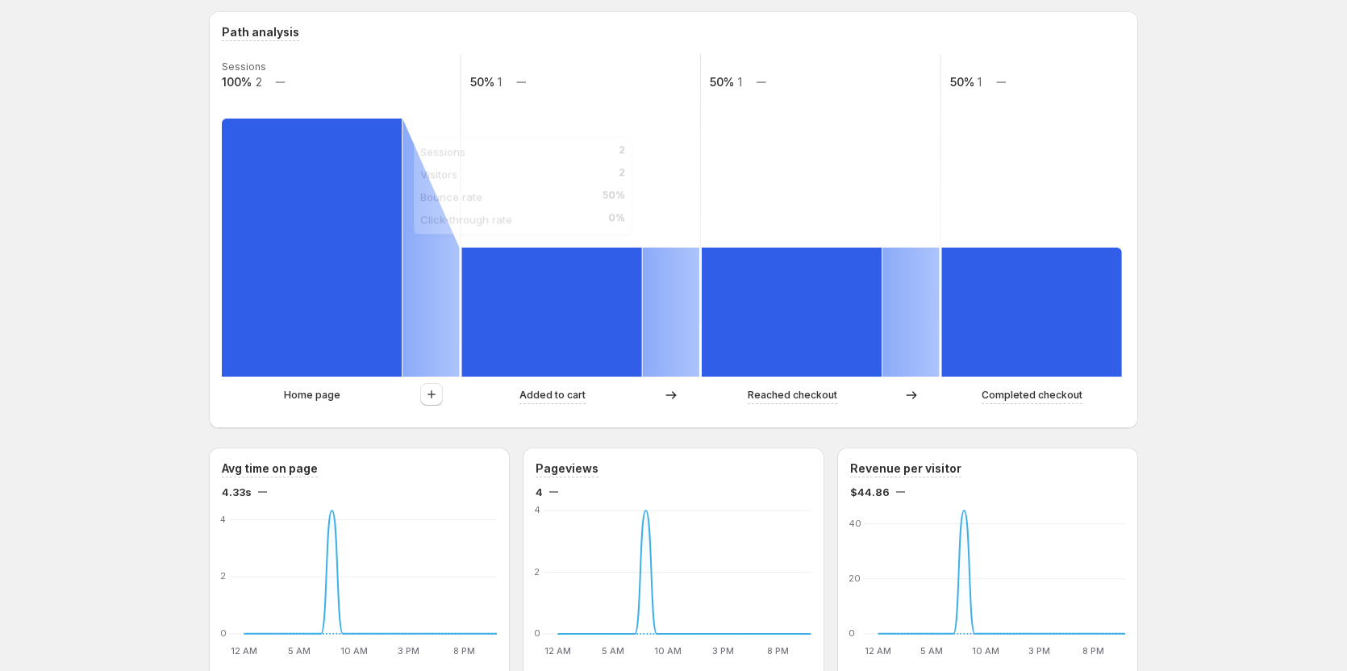
scroll to position [403, 0]
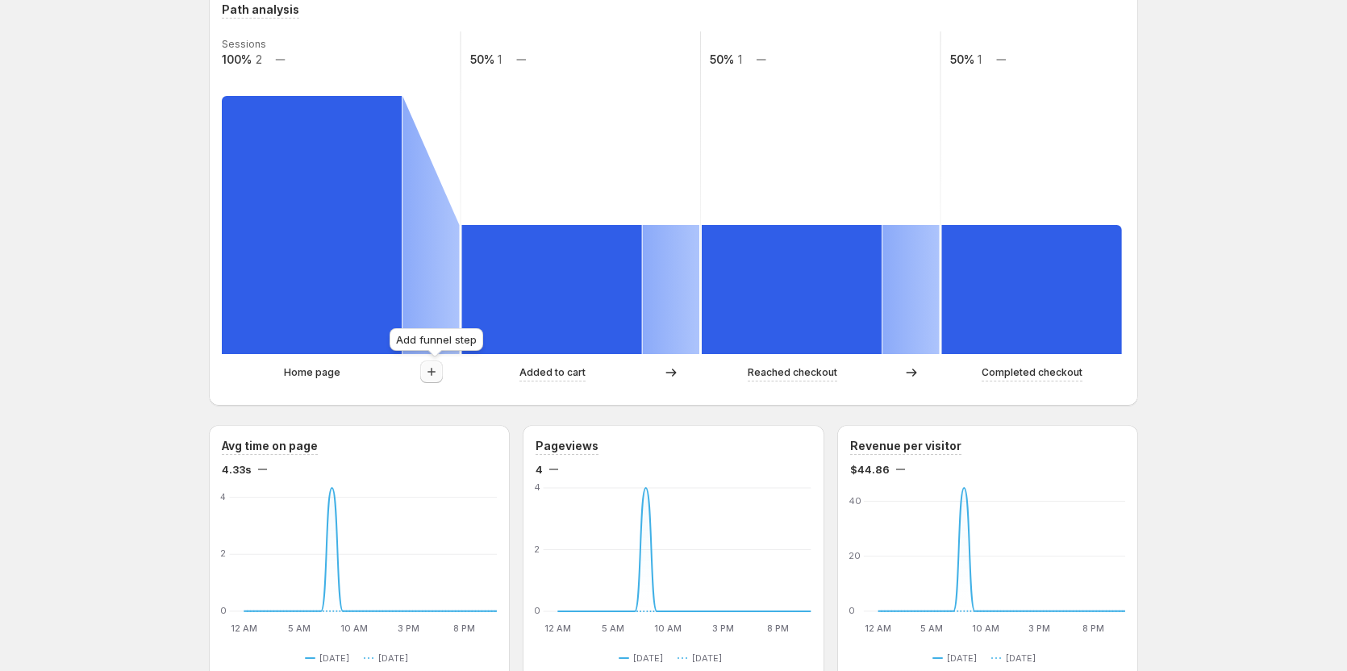
click at [431, 375] on icon "button" at bounding box center [431, 372] width 16 height 16
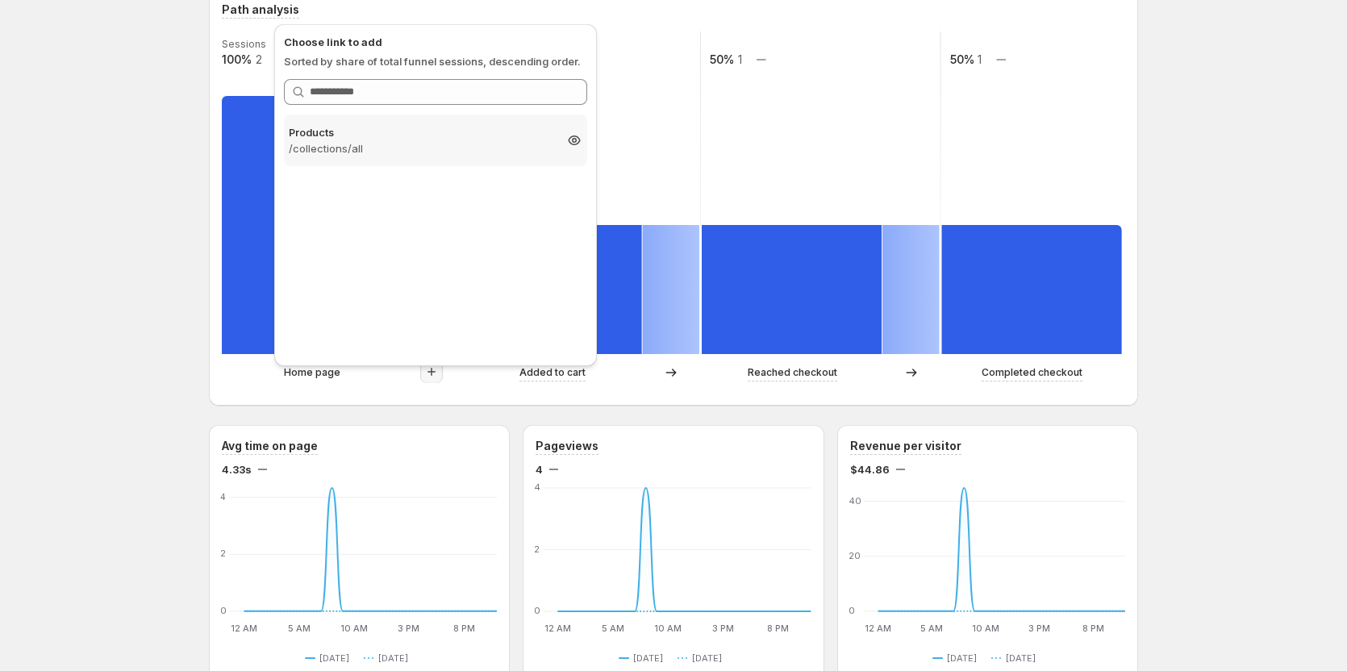
click at [453, 149] on p "/collections/all" at bounding box center [421, 148] width 265 height 16
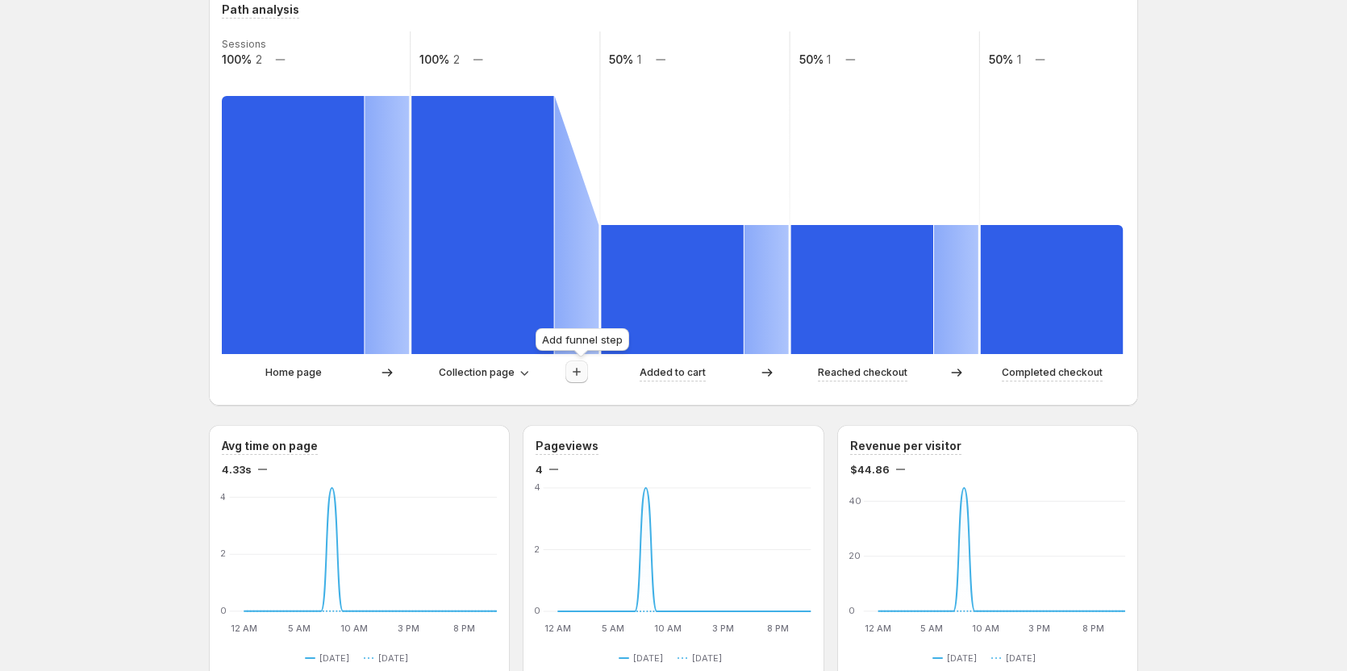
click at [573, 370] on icon "button" at bounding box center [577, 372] width 16 height 16
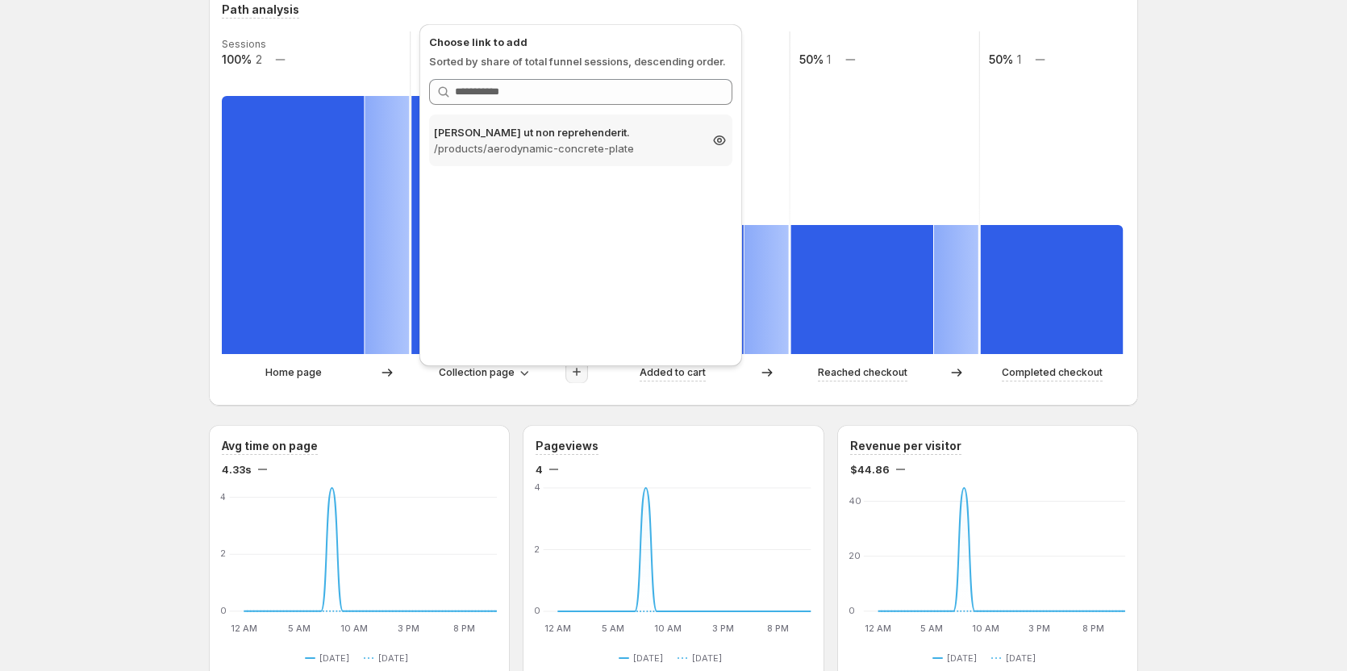
click at [594, 152] on p "/products/aerodynamic-concrete-plate" at bounding box center [566, 148] width 265 height 16
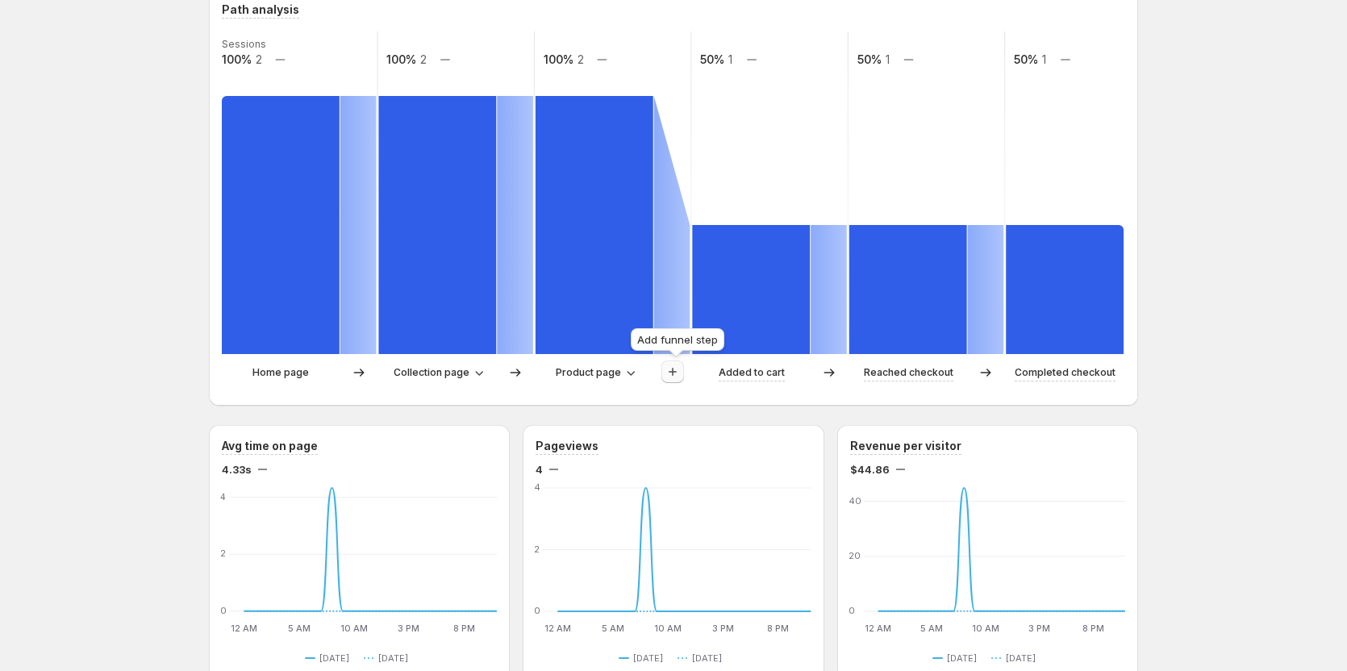
click at [667, 377] on button "button" at bounding box center [672, 371] width 23 height 23
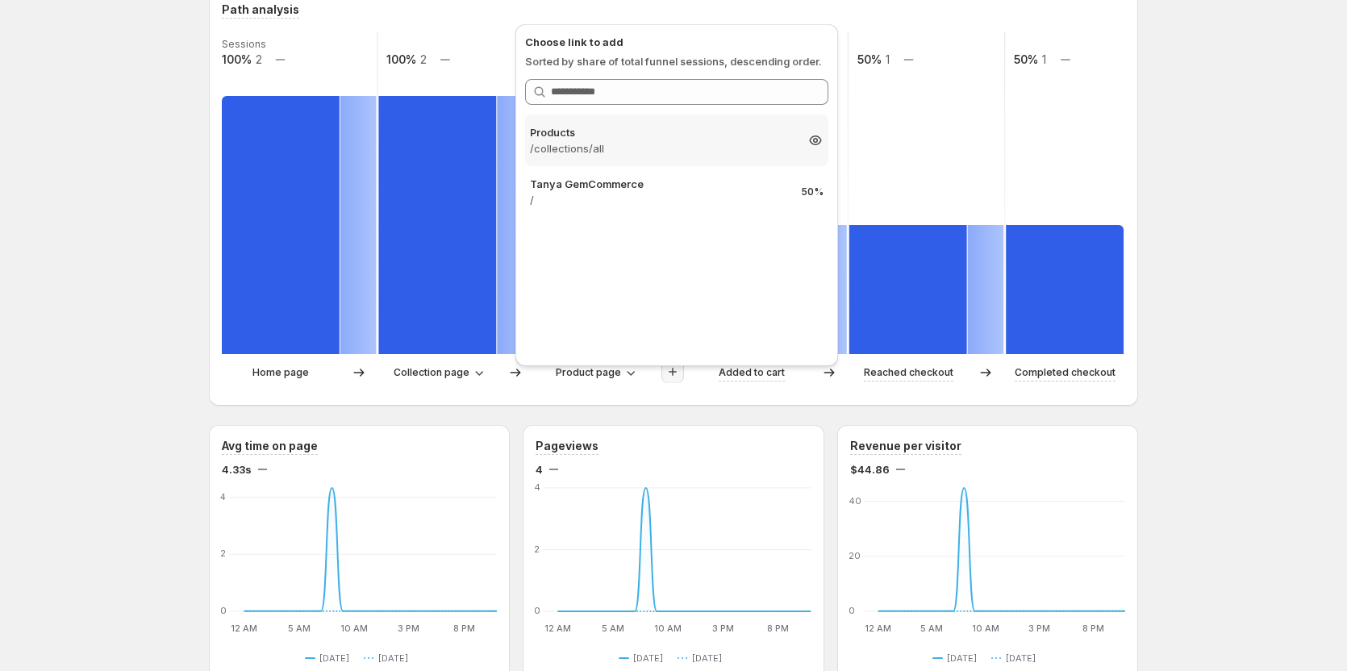
click at [654, 144] on p "/collections/all" at bounding box center [662, 148] width 265 height 16
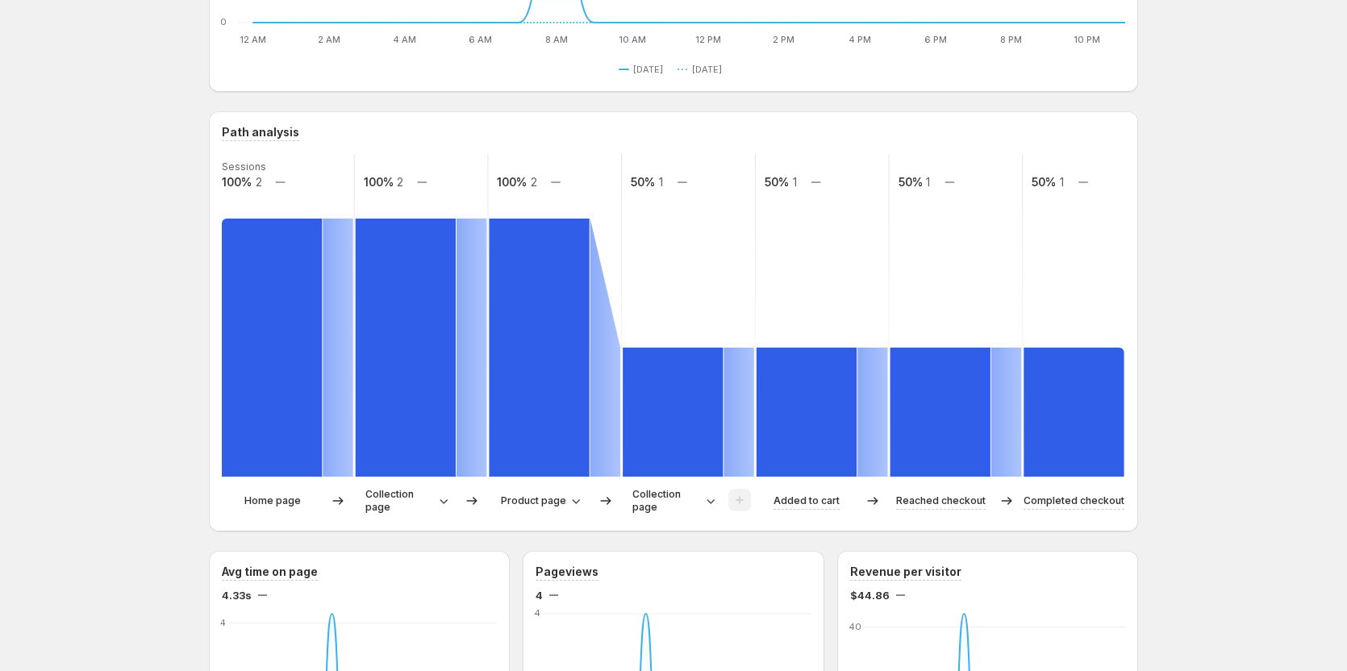
scroll to position [242, 0]
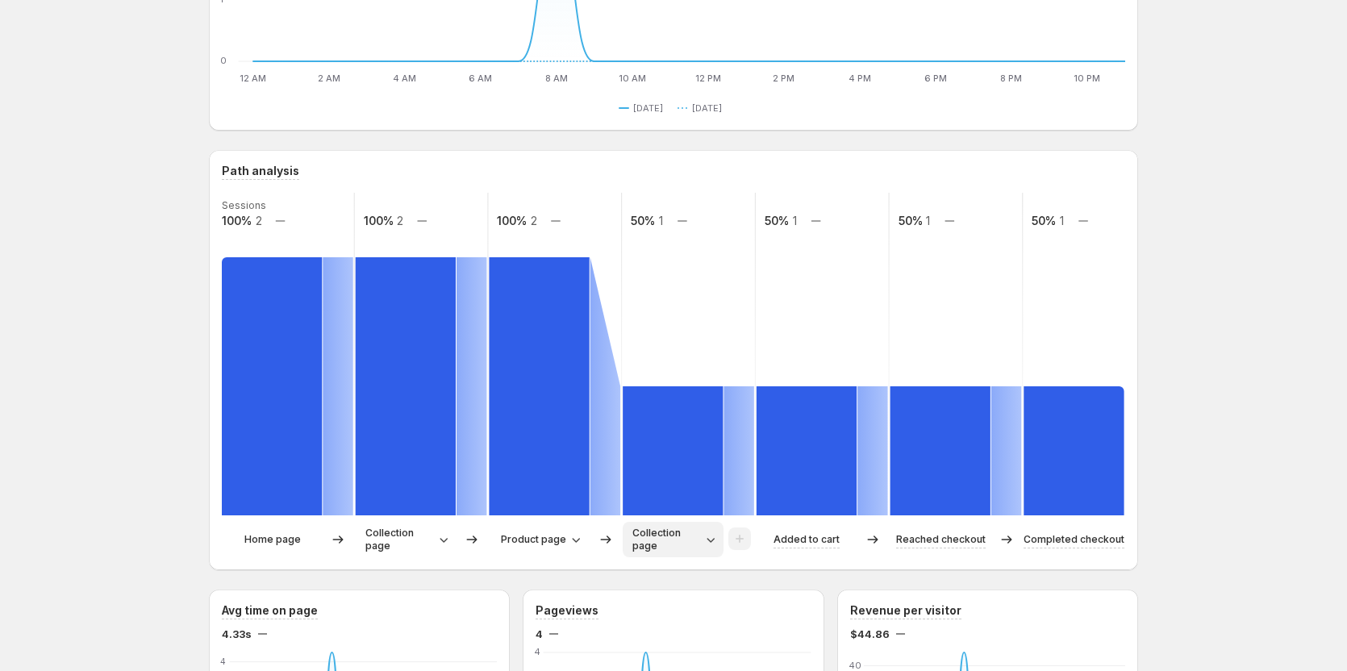
click at [710, 543] on icon "button" at bounding box center [710, 539] width 16 height 16
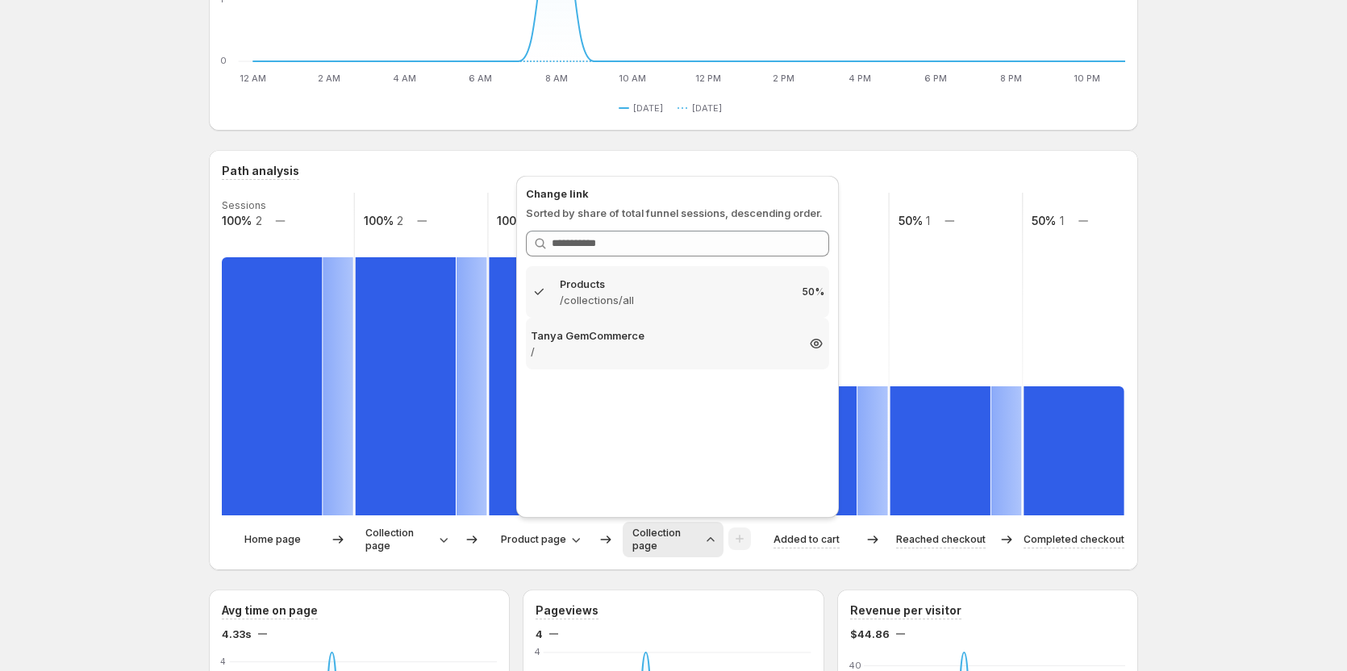
click at [729, 336] on p "[PERSON_NAME] GemCommerce" at bounding box center [663, 335] width 265 height 16
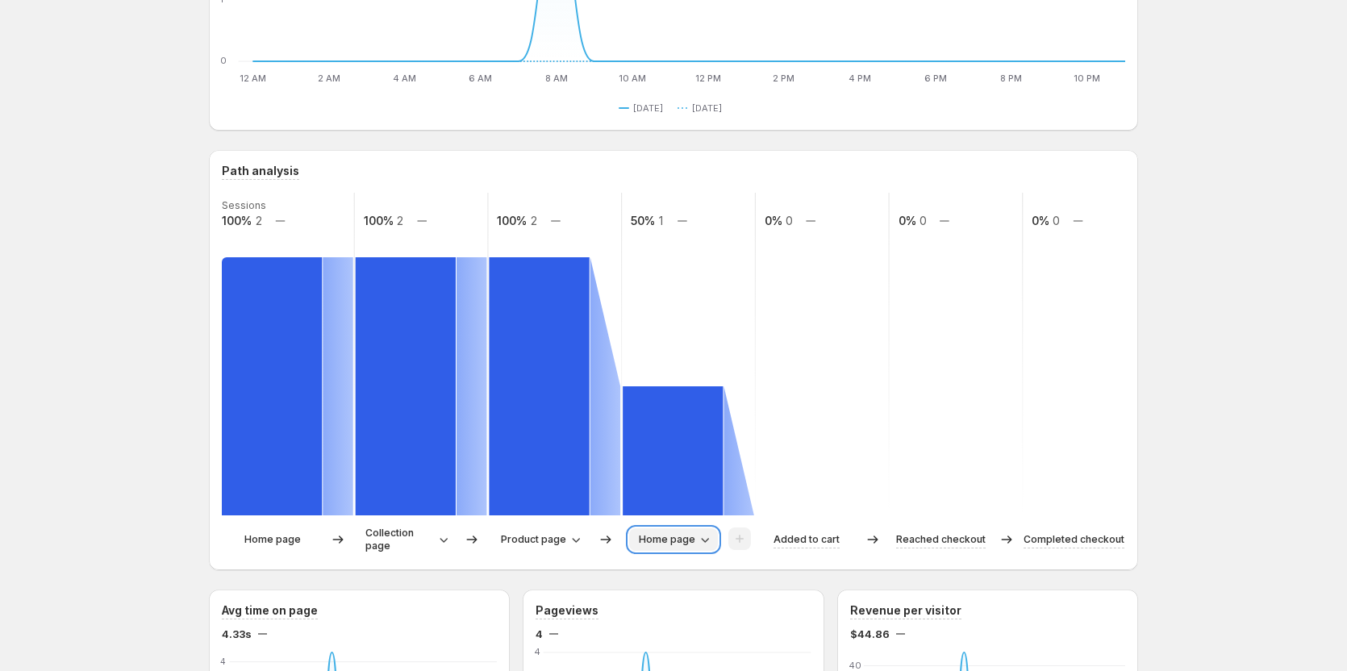
click at [709, 531] on button "Home page" at bounding box center [673, 539] width 89 height 23
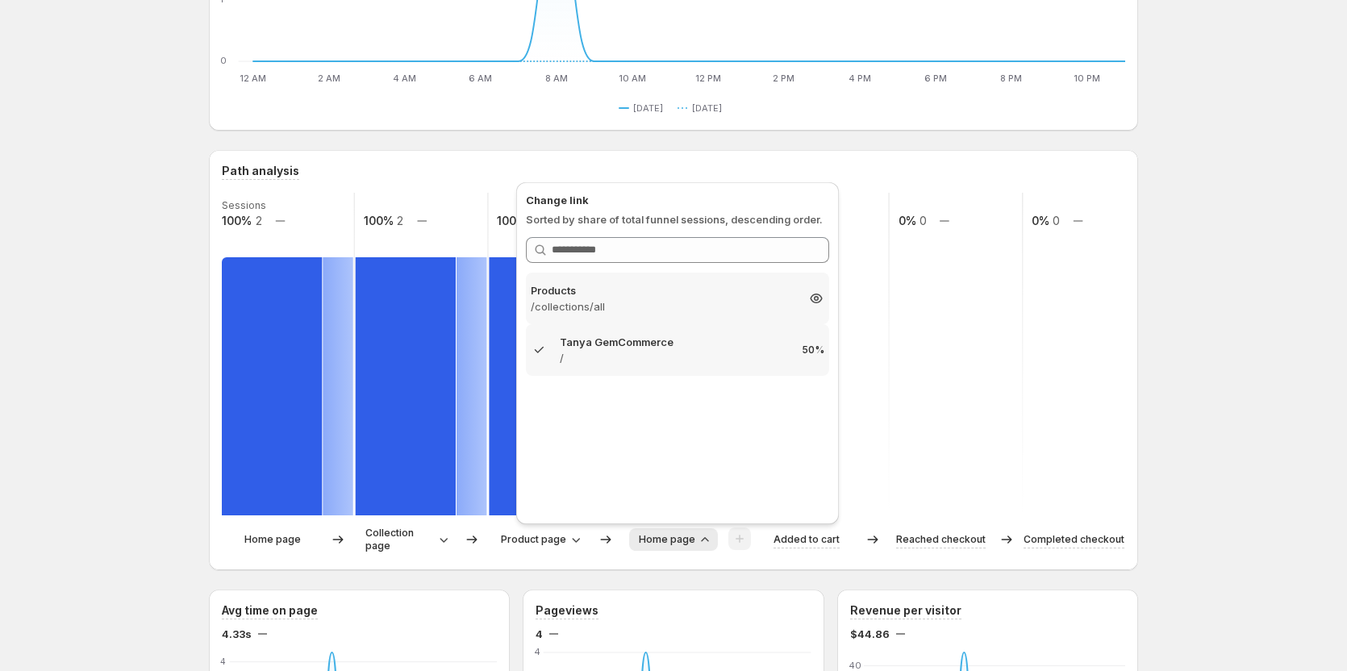
click at [644, 298] on p "/collections/all" at bounding box center [663, 306] width 265 height 16
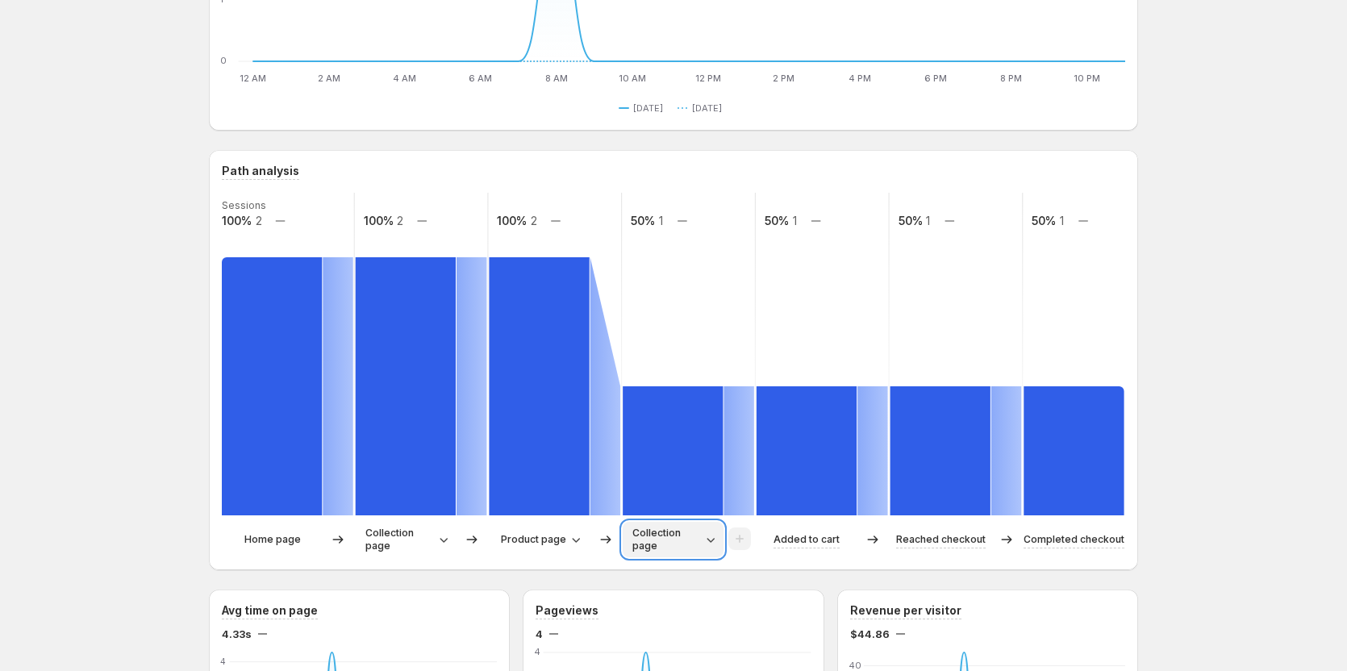
click at [713, 535] on icon "button" at bounding box center [710, 539] width 16 height 16
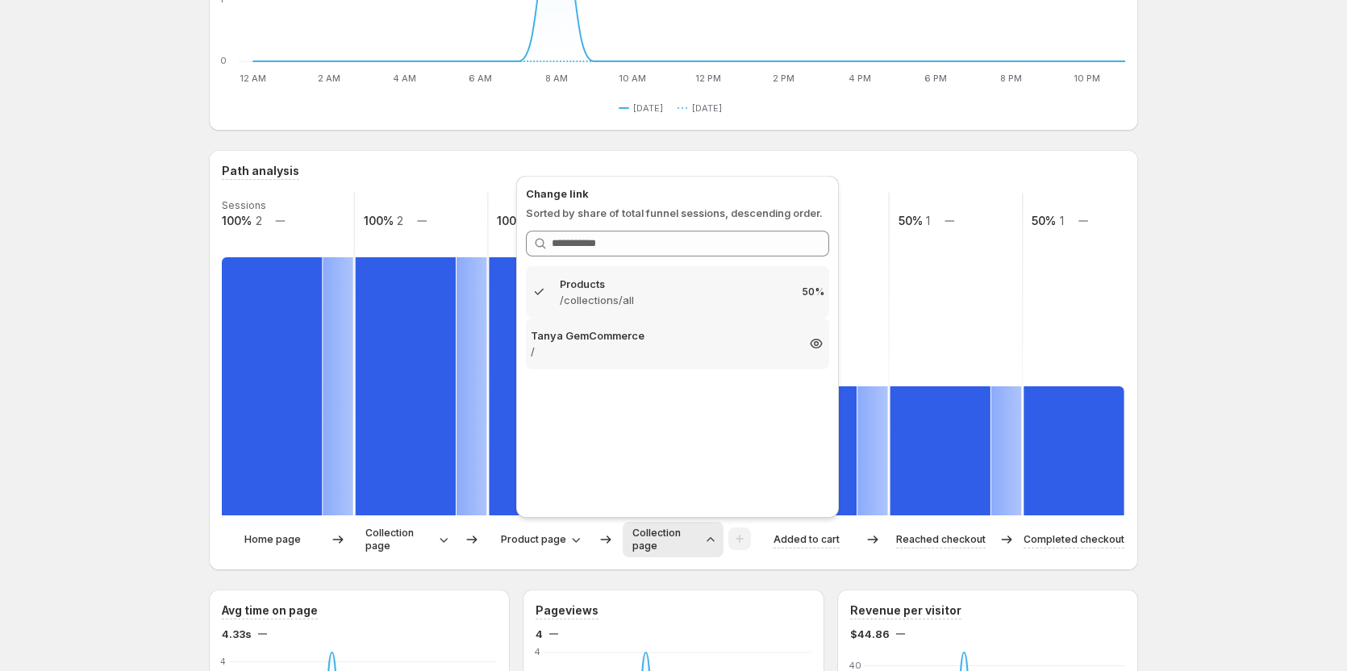
click at [633, 342] on p "[PERSON_NAME] GemCommerce" at bounding box center [663, 335] width 265 height 16
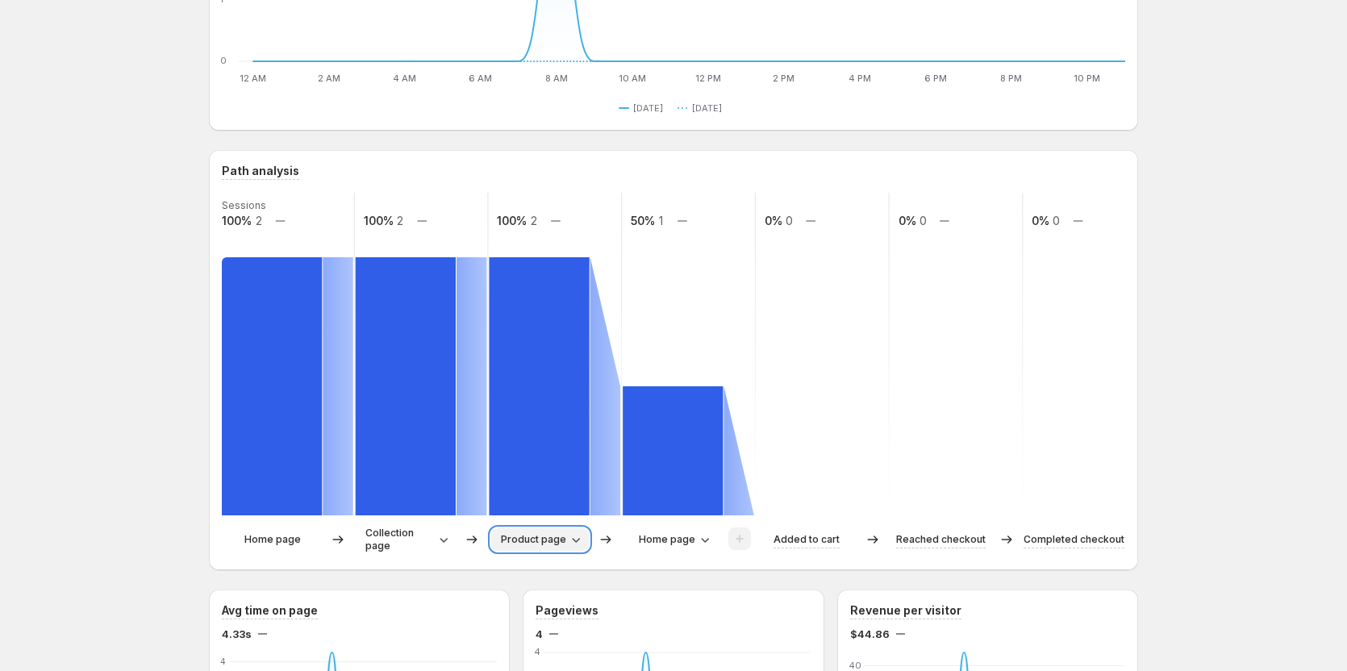
click at [577, 540] on icon "button" at bounding box center [576, 539] width 16 height 16
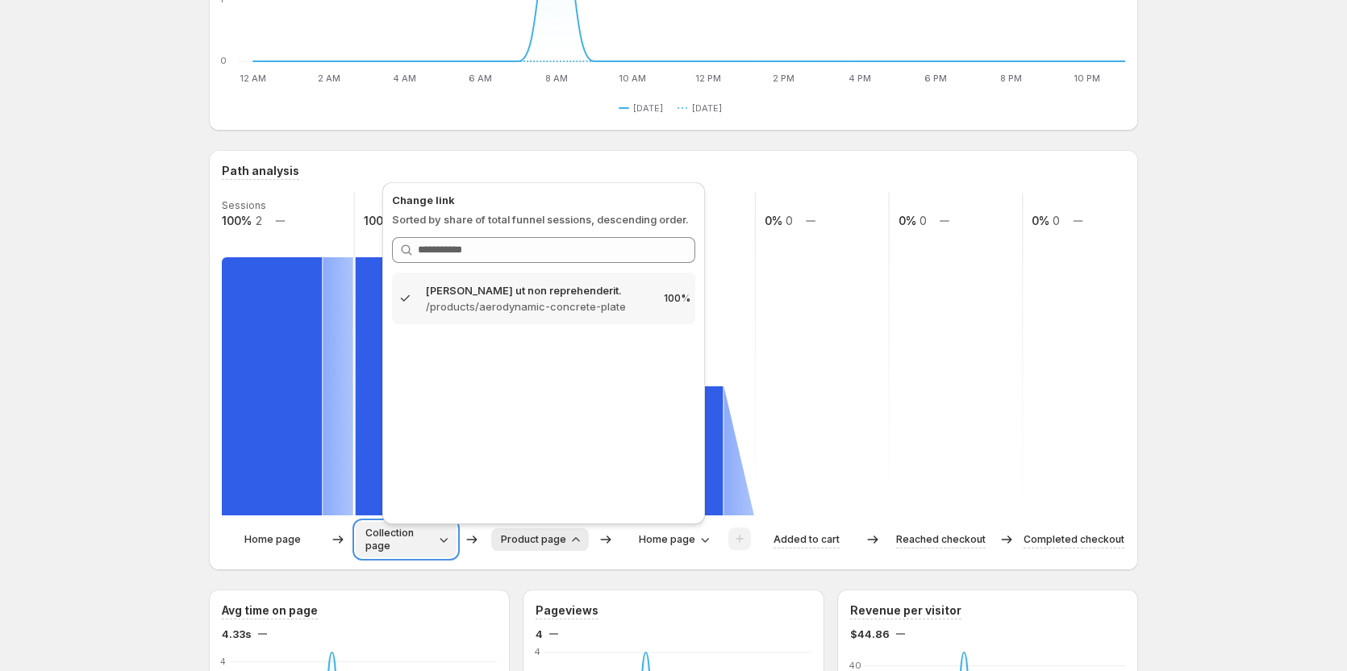
click at [431, 545] on span "Collection page" at bounding box center [399, 540] width 69 height 26
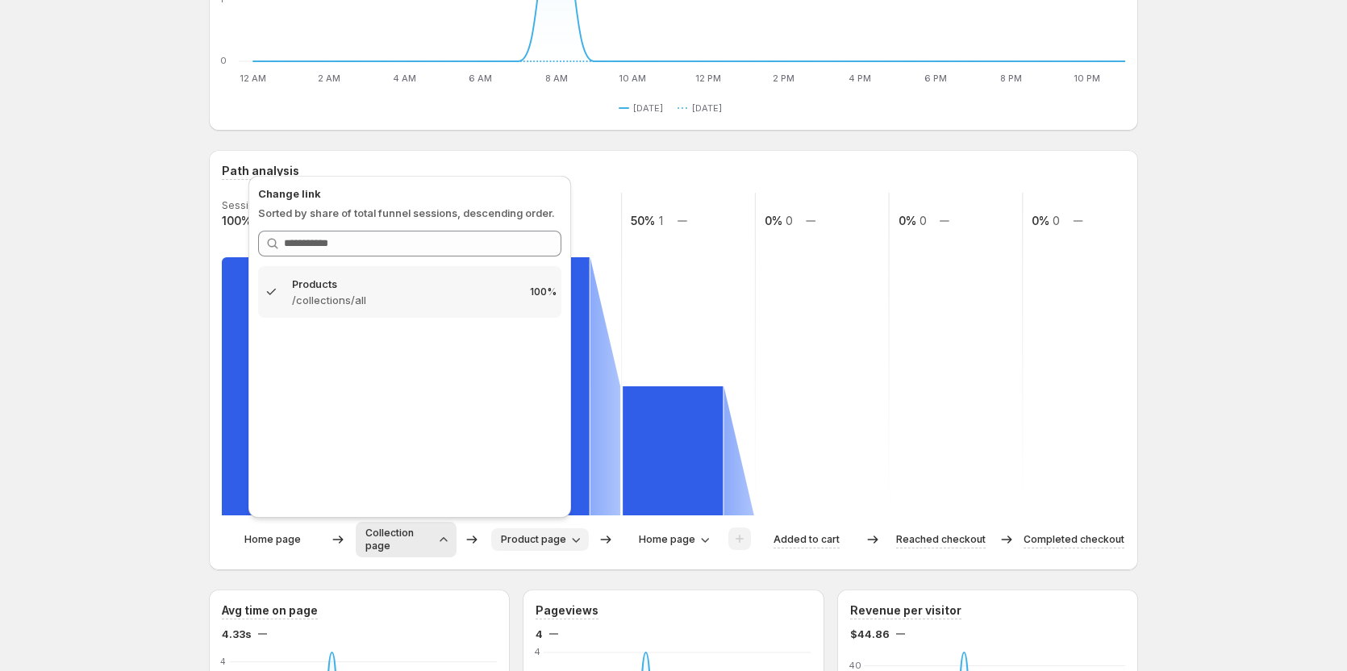
click at [269, 537] on p "Home page" at bounding box center [272, 539] width 56 height 16
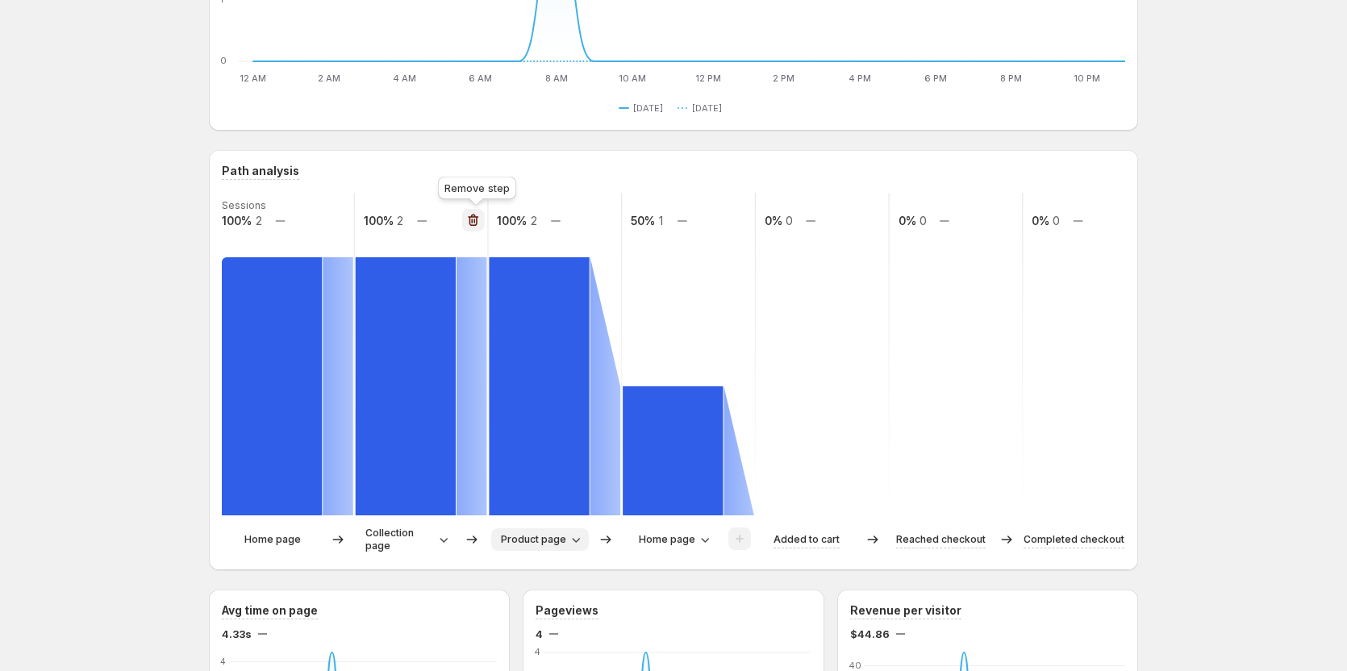
click at [473, 216] on icon "button" at bounding box center [473, 220] width 16 height 16
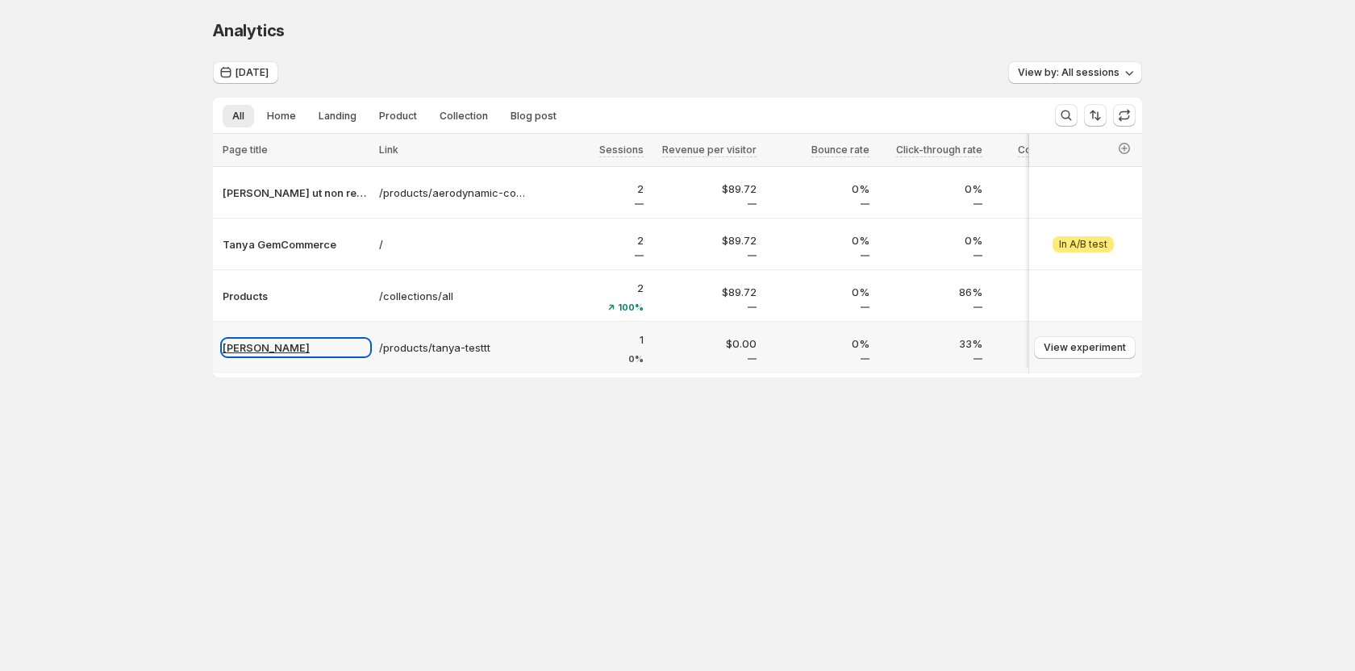
click at [274, 348] on p "Tanya Testtt" at bounding box center [296, 348] width 147 height 16
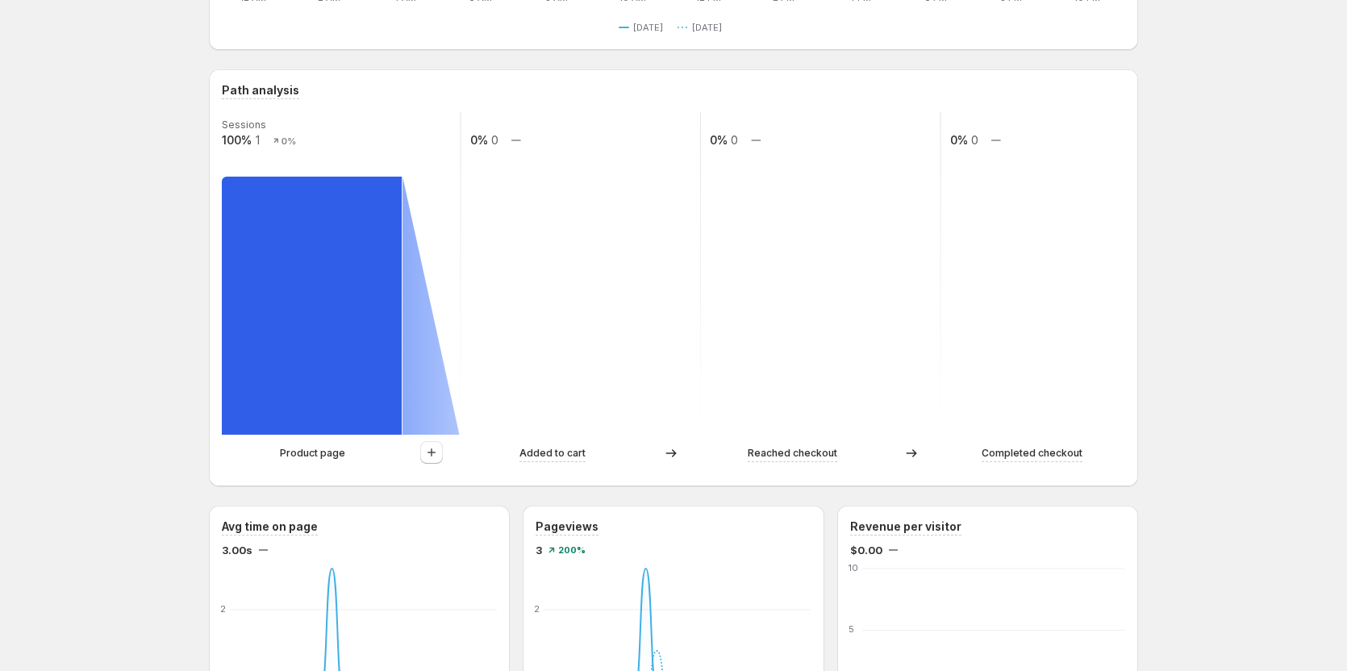
scroll to position [403, 0]
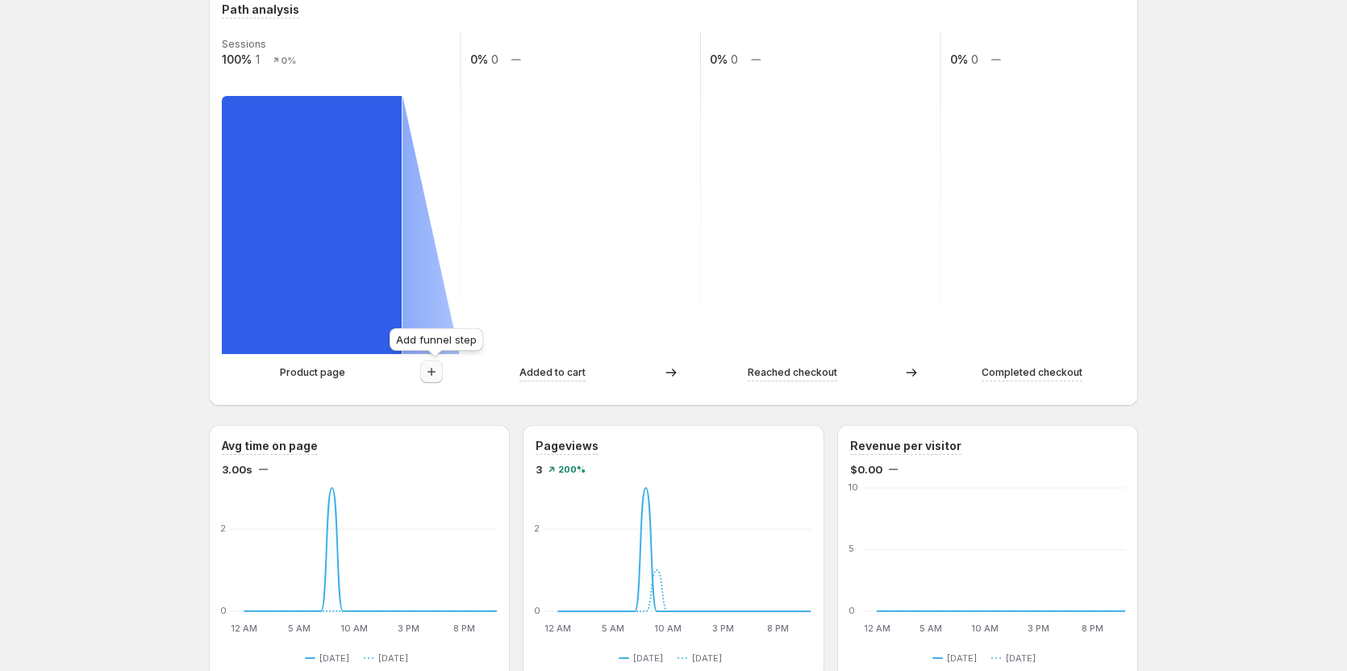
click at [438, 370] on icon "button" at bounding box center [431, 372] width 16 height 16
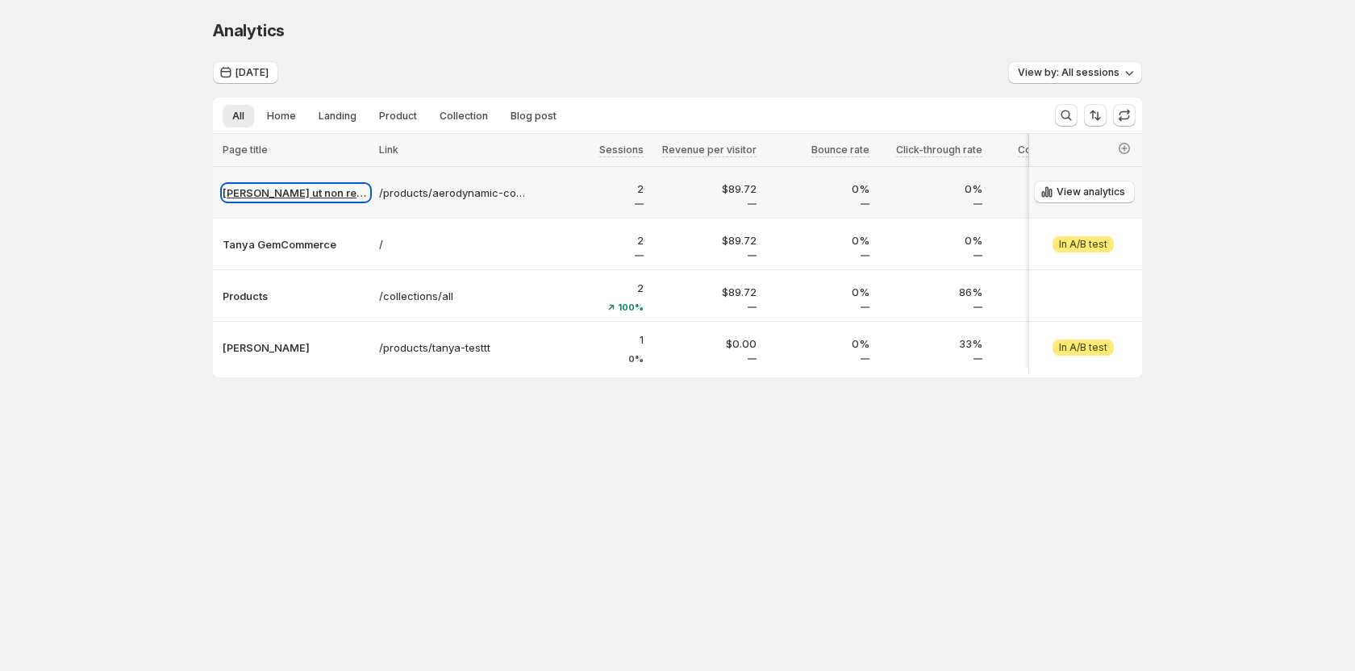
click at [265, 198] on p "Ullam ut non reprehenderit." at bounding box center [296, 193] width 147 height 16
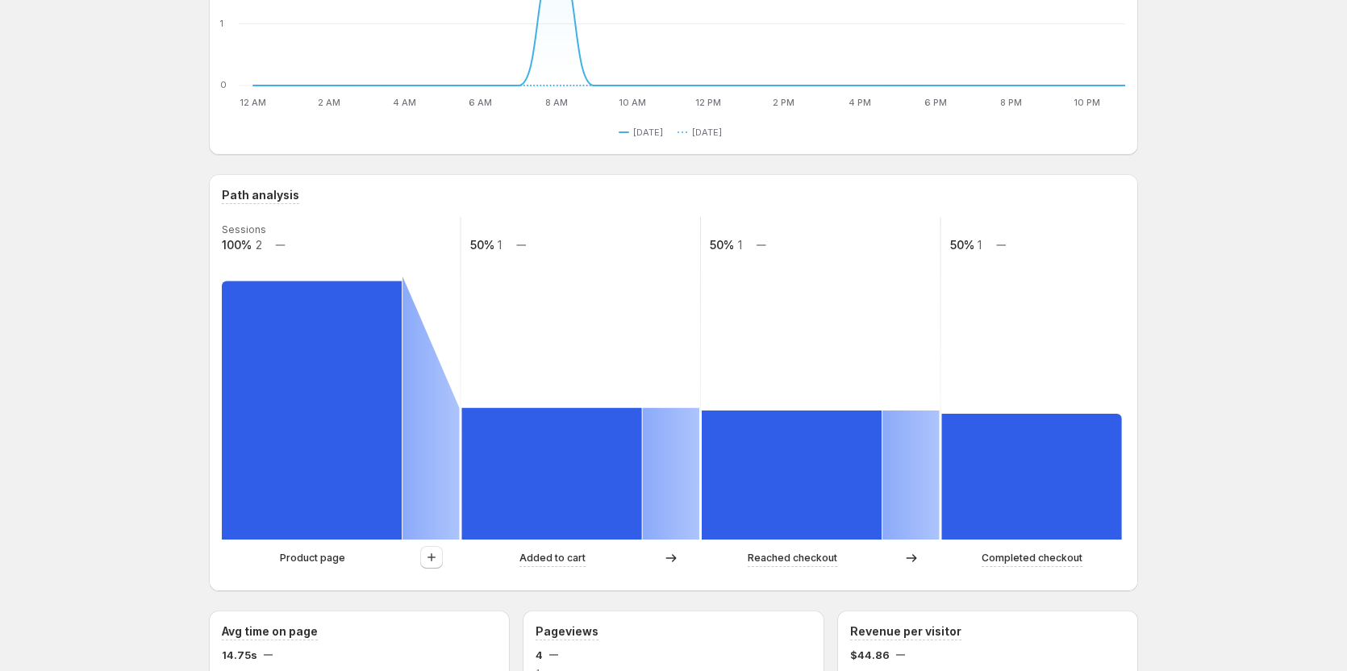
scroll to position [323, 0]
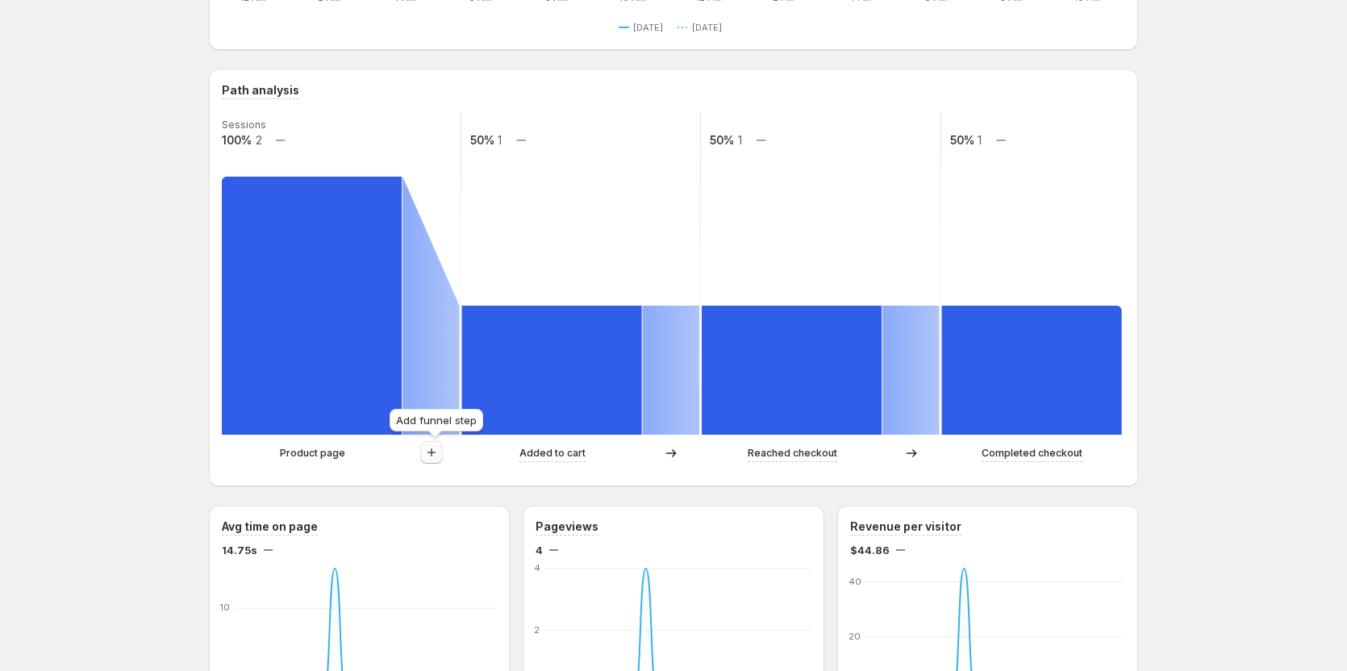
click at [443, 453] on button "button" at bounding box center [431, 452] width 23 height 23
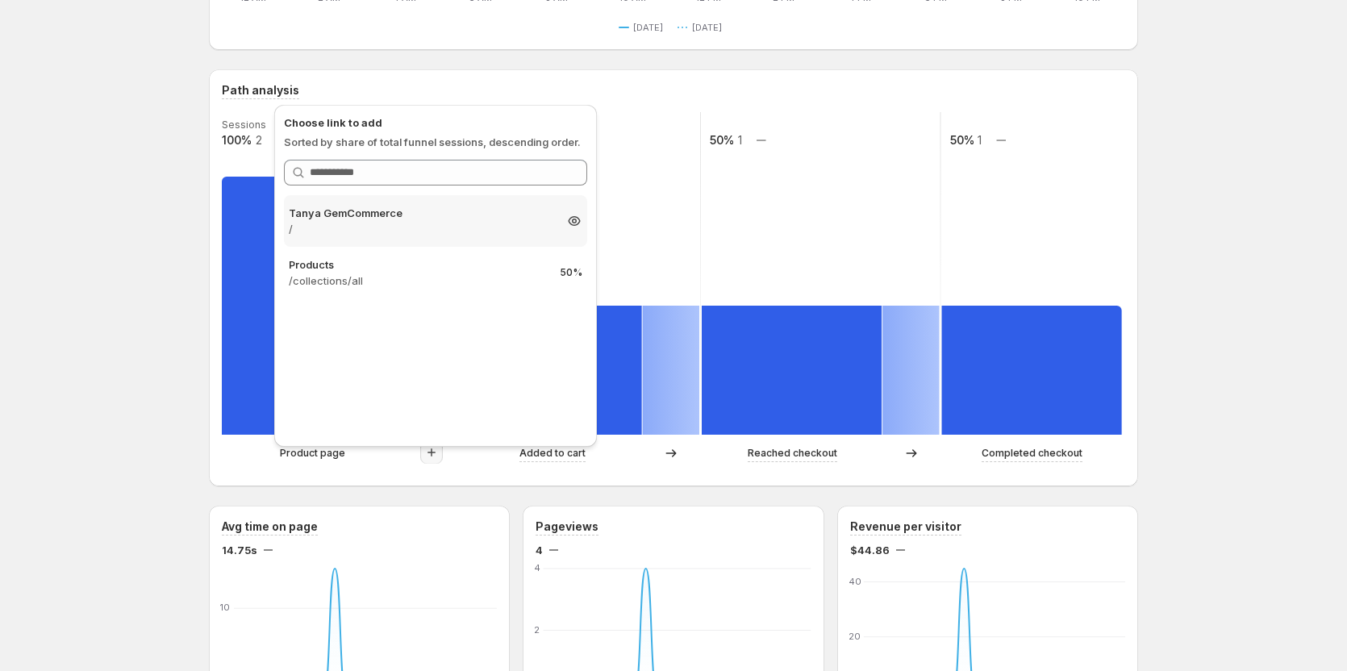
click at [427, 224] on p "/" at bounding box center [421, 229] width 265 height 16
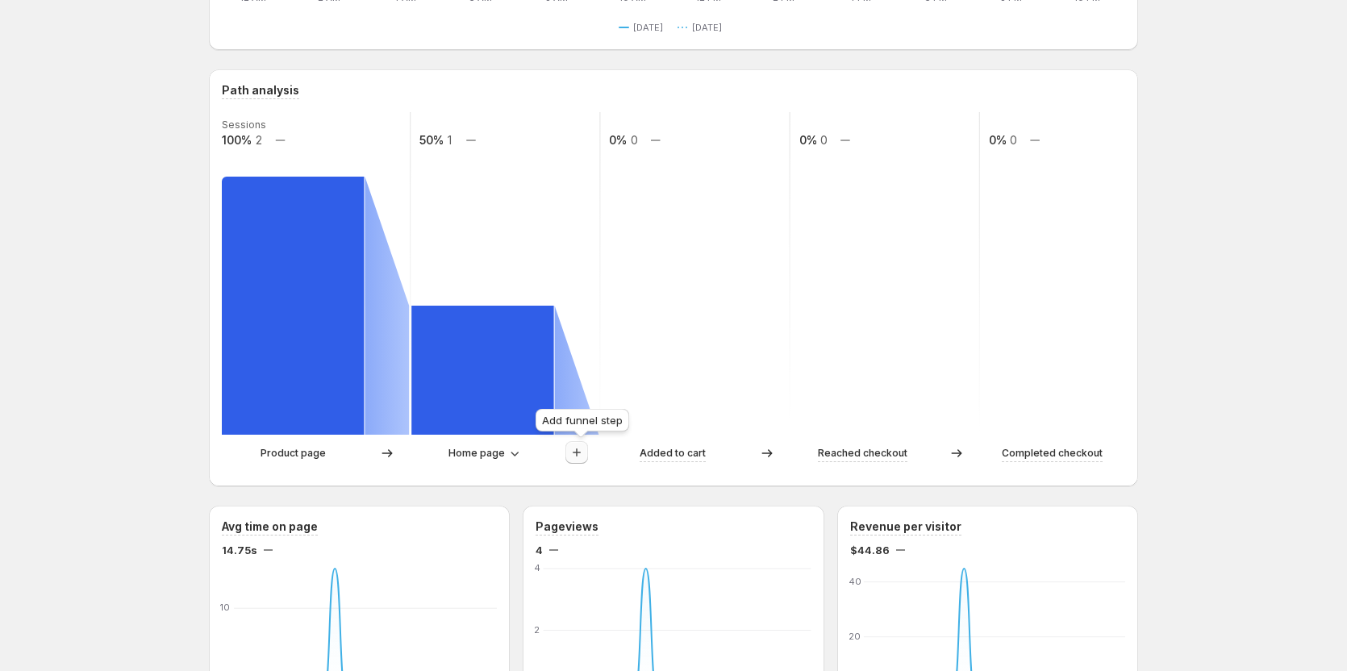
click at [583, 451] on icon "button" at bounding box center [577, 452] width 16 height 16
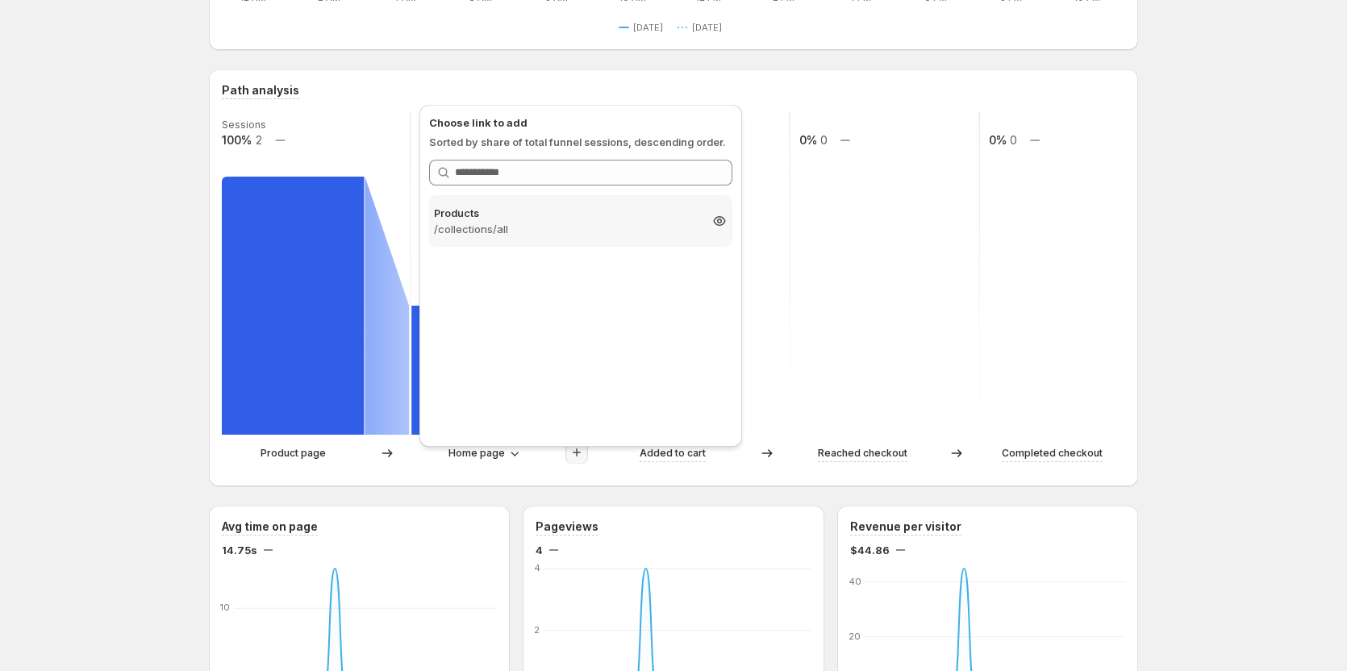
click at [585, 218] on p "Products" at bounding box center [566, 213] width 265 height 16
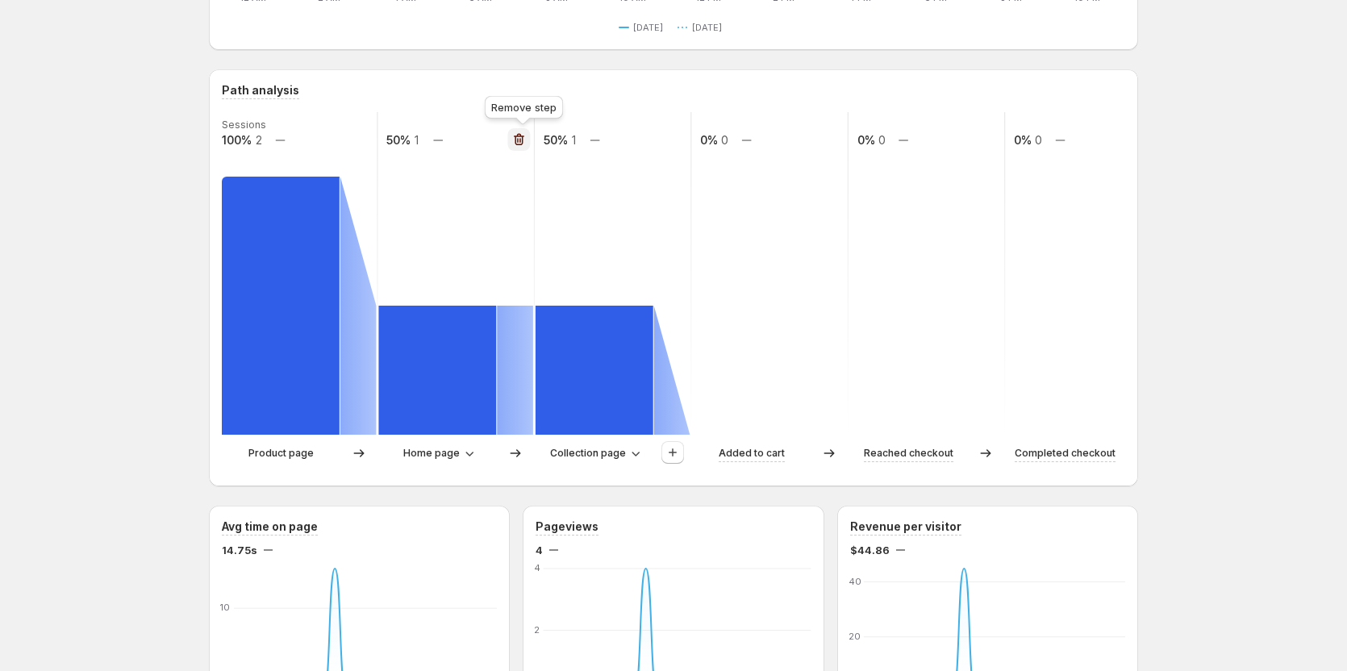
click at [521, 141] on icon "button" at bounding box center [519, 139] width 16 height 16
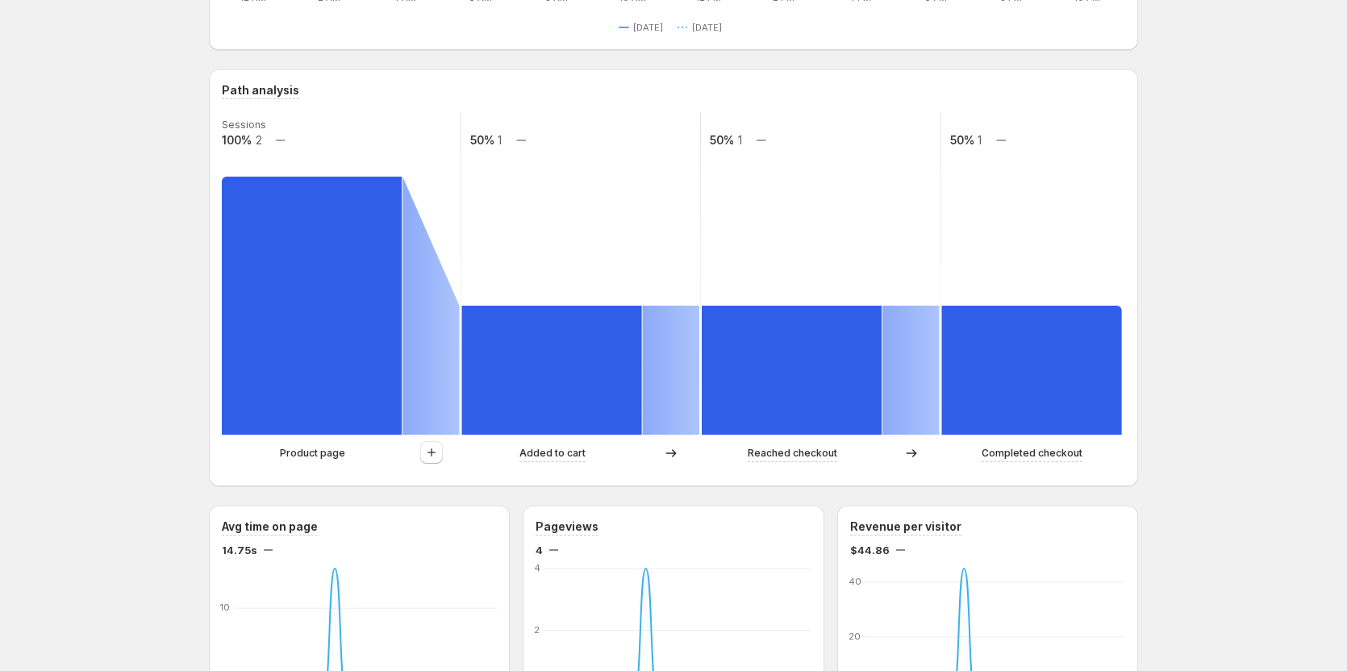
click at [188, 244] on div "Ullam ut non reprehenderit.. This page is ready Ullam ut non reprehenderit. Cre…" at bounding box center [673, 662] width 1347 height 1970
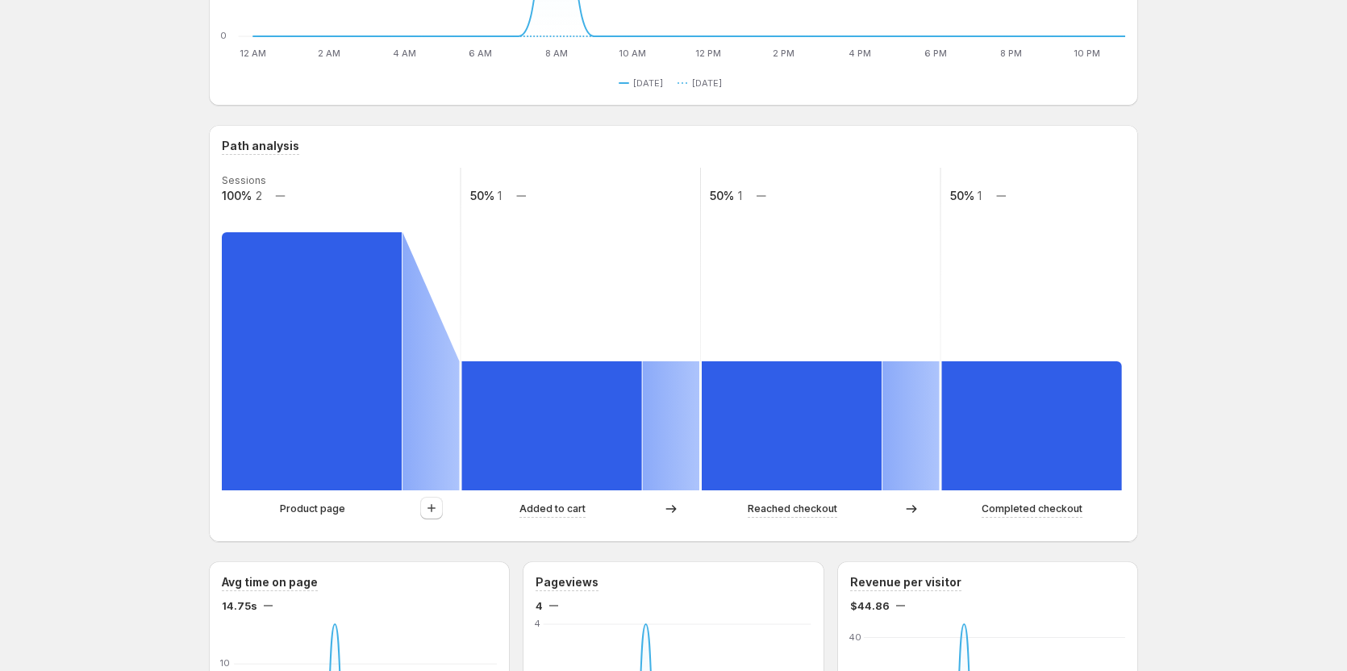
scroll to position [242, 0]
